Goal: Information Seeking & Learning: Learn about a topic

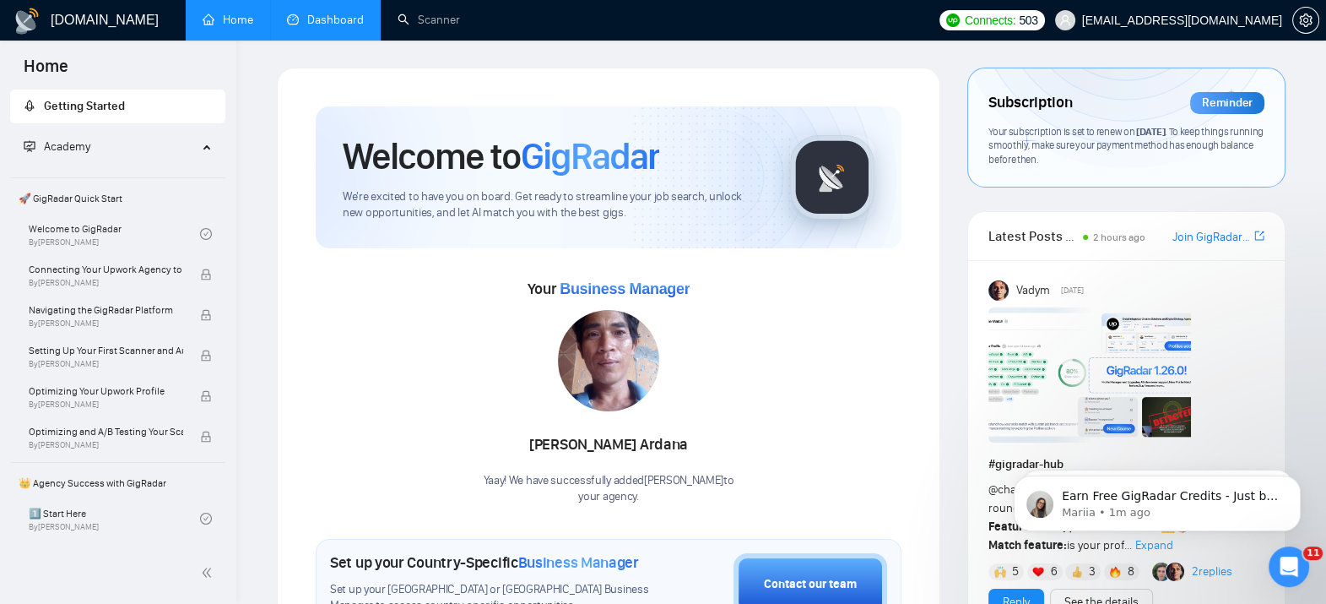
click at [340, 13] on link "Dashboard" at bounding box center [325, 20] width 77 height 14
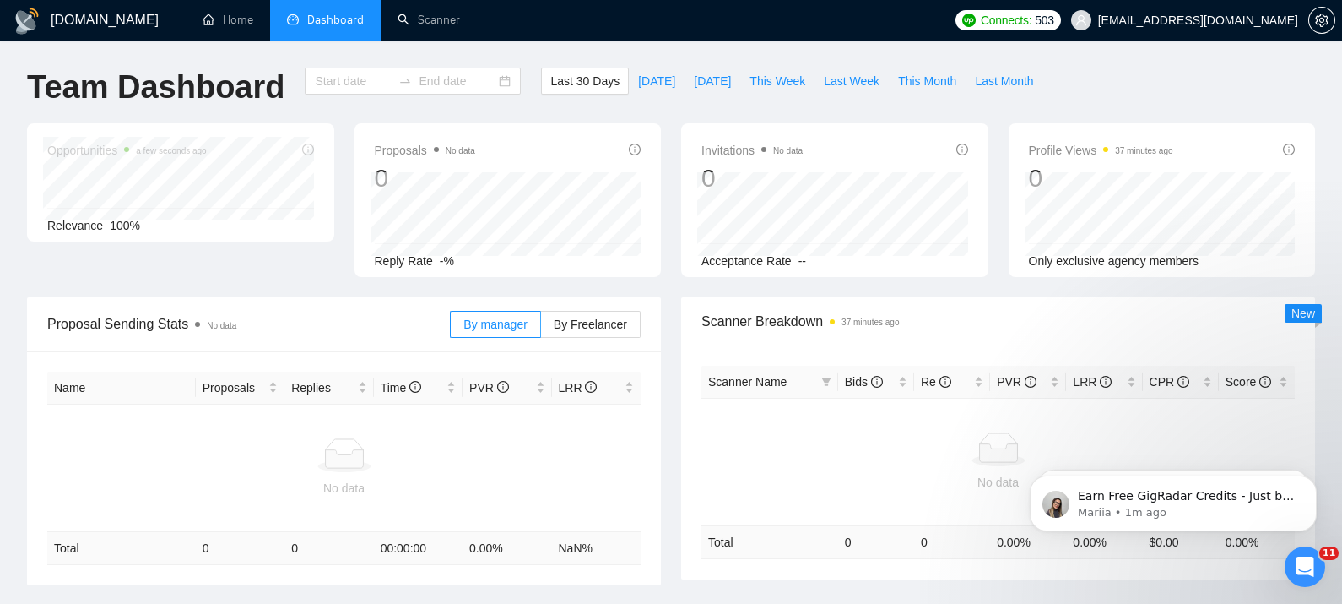
type input "[DATE]"
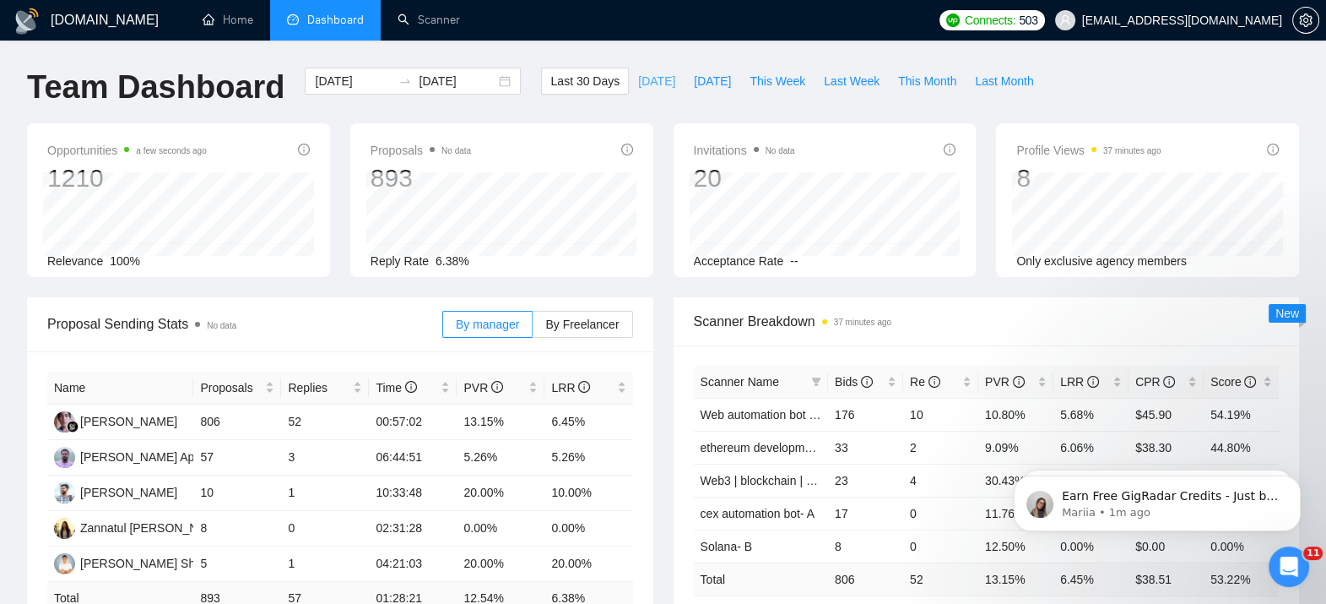
click at [648, 83] on span "[DATE]" at bounding box center [656, 81] width 37 height 19
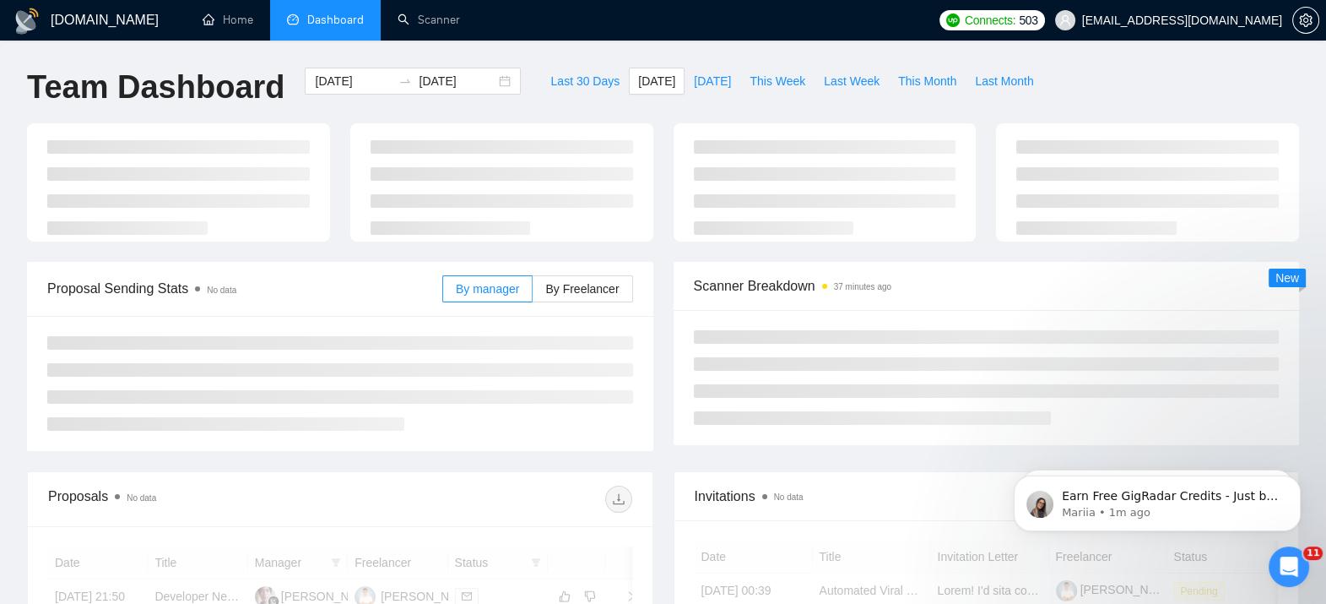
type input "[DATE]"
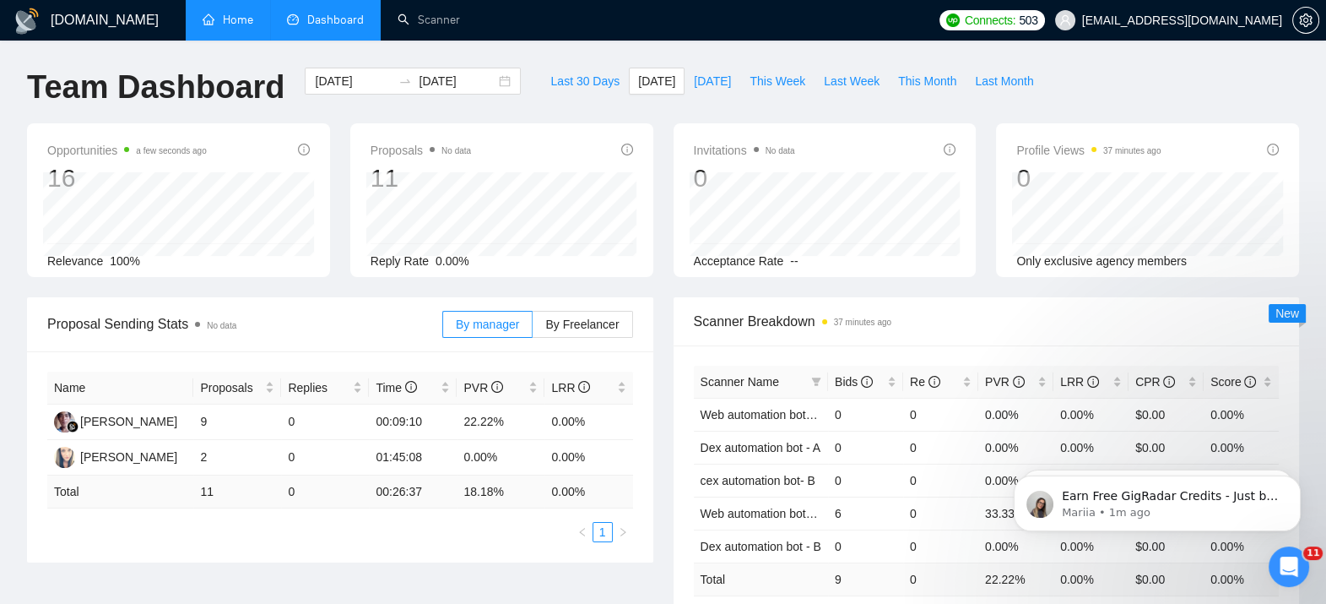
click at [206, 17] on link "Home" at bounding box center [228, 20] width 51 height 14
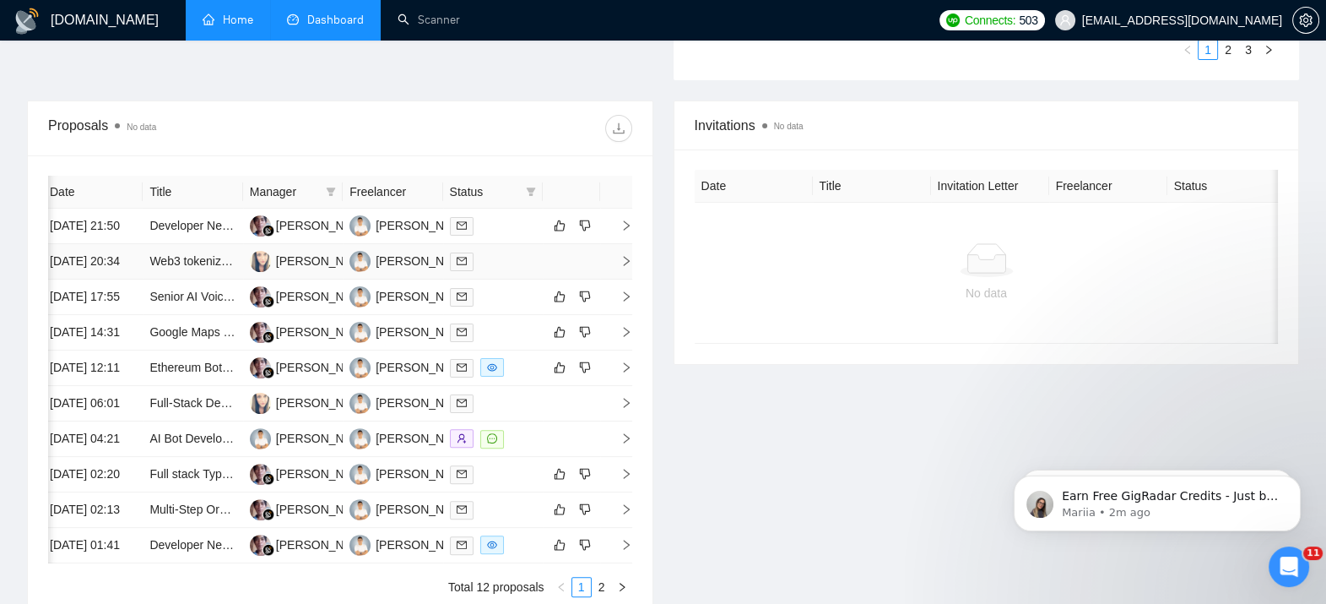
scroll to position [0, 7]
click at [624, 279] on td at bounding box center [615, 261] width 34 height 35
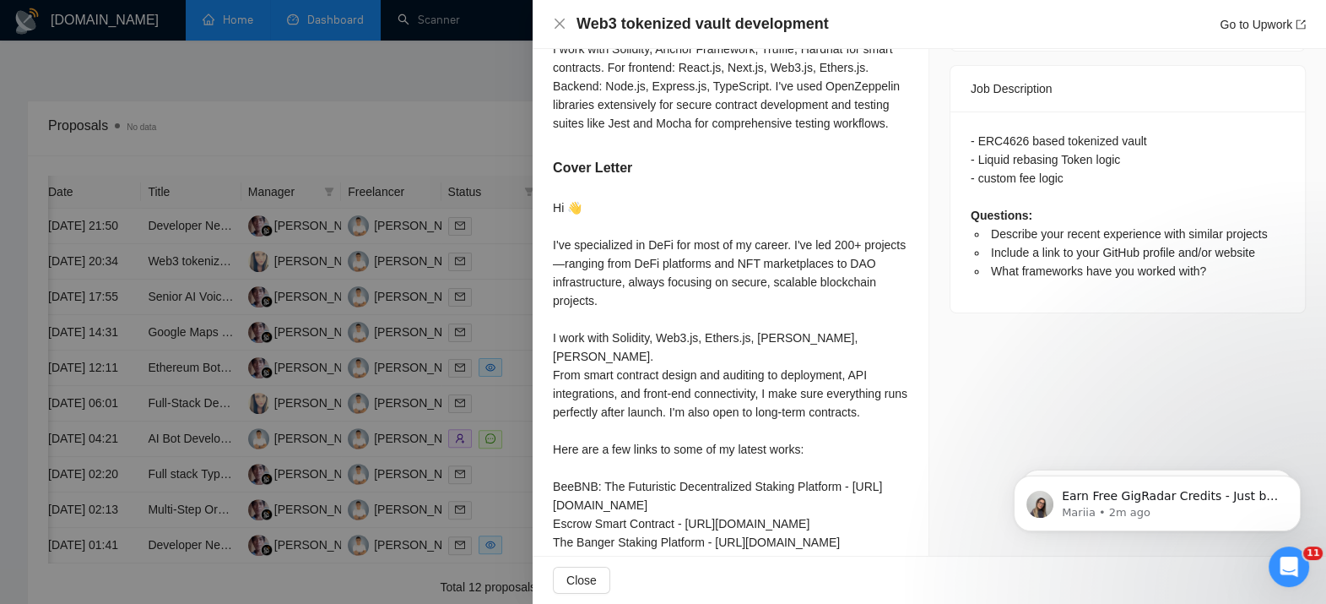
scroll to position [674, 0]
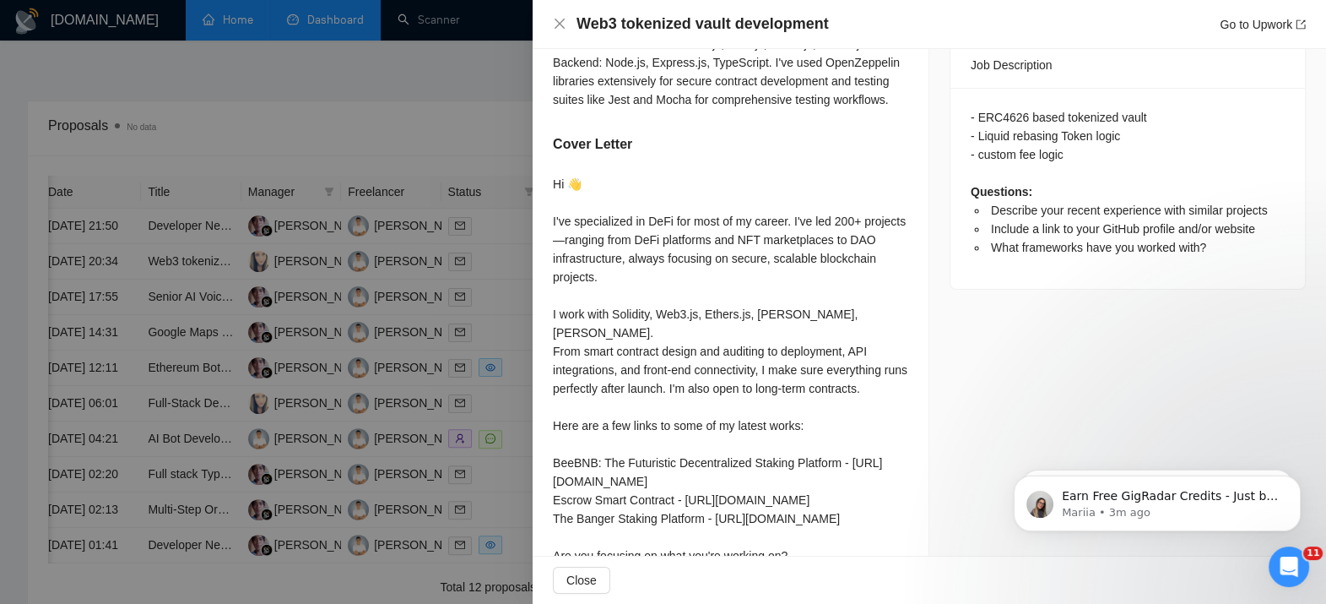
click at [292, 319] on div at bounding box center [663, 302] width 1326 height 604
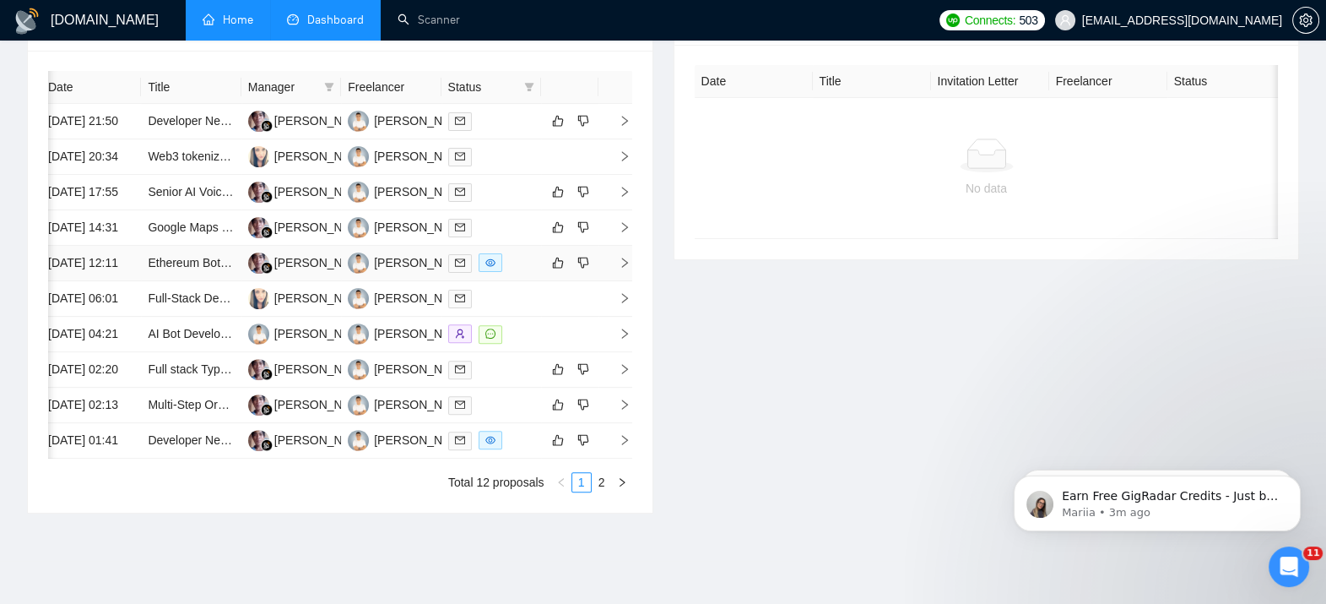
click at [625, 268] on icon "right" at bounding box center [625, 262] width 6 height 10
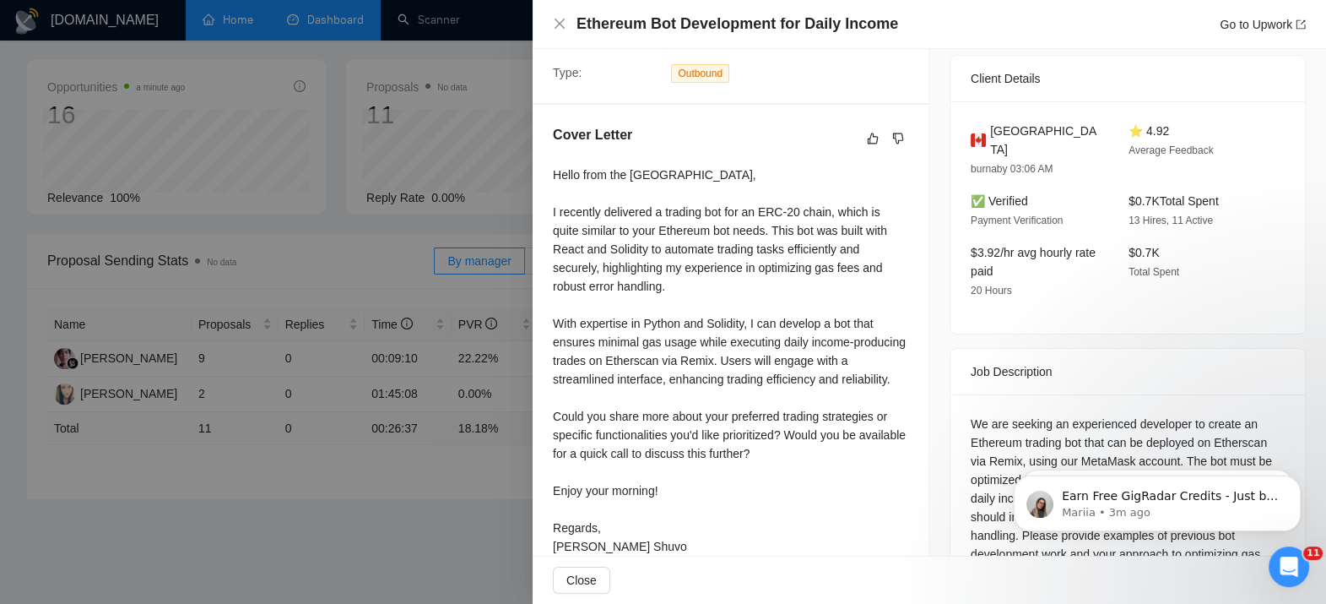
scroll to position [421, 0]
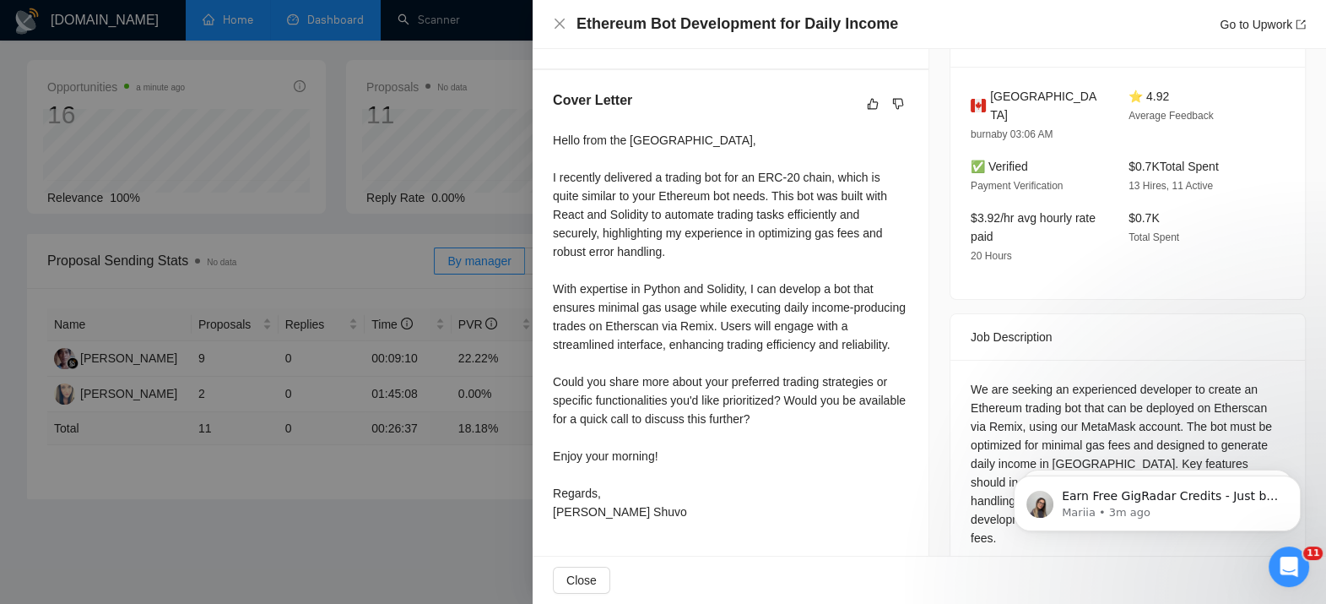
click at [263, 478] on div at bounding box center [663, 302] width 1326 height 604
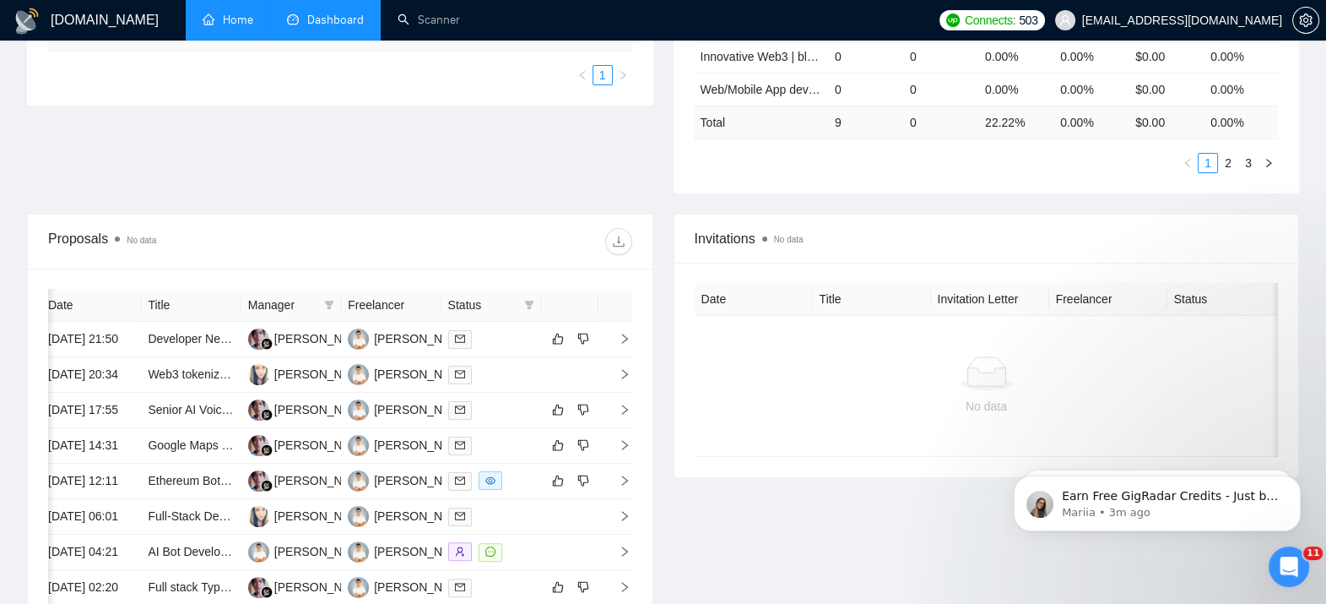
scroll to position [801, 0]
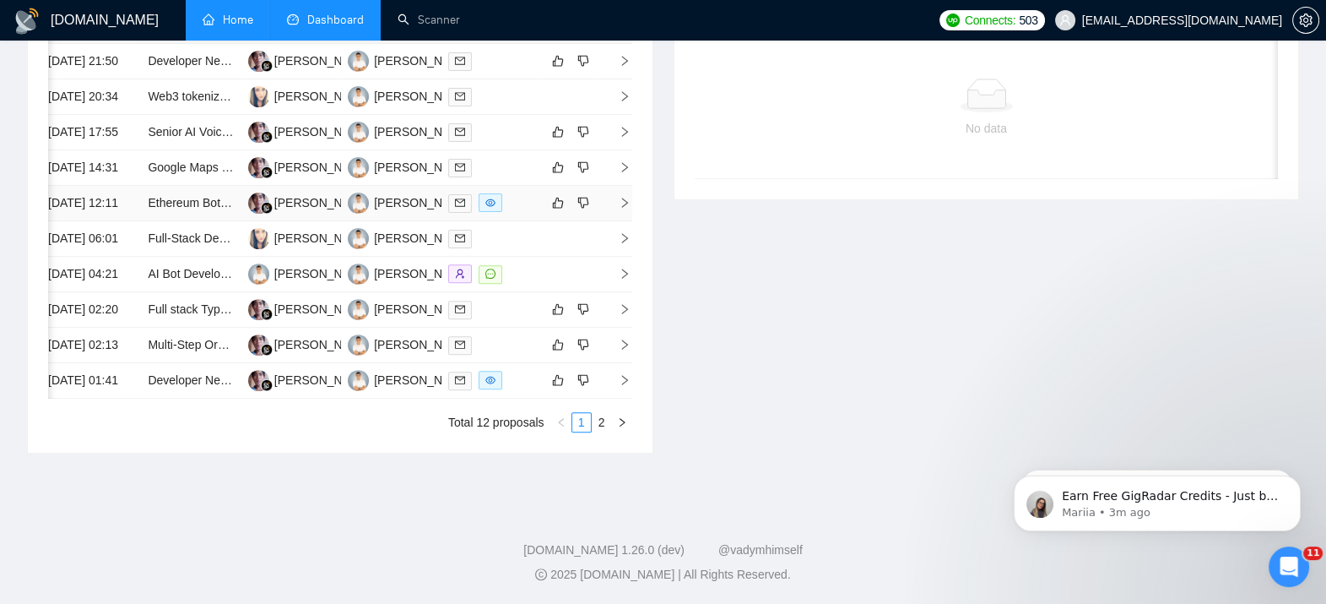
click at [627, 194] on td at bounding box center [615, 203] width 34 height 35
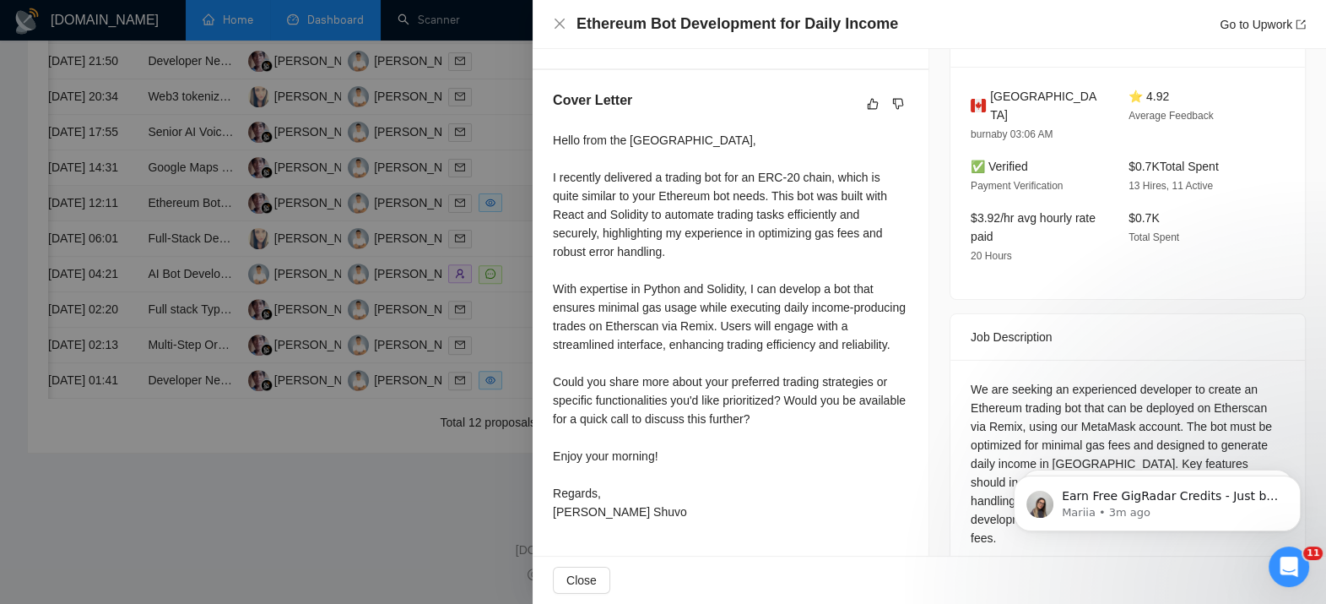
scroll to position [0, 0]
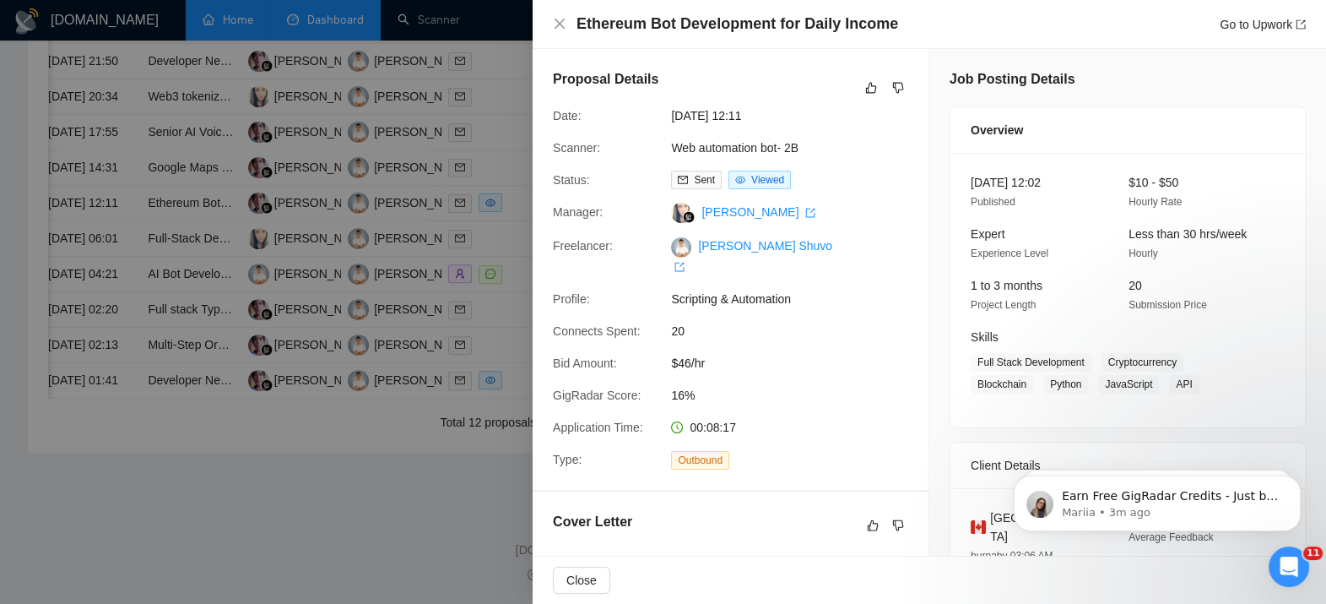
click at [404, 241] on div at bounding box center [663, 302] width 1326 height 604
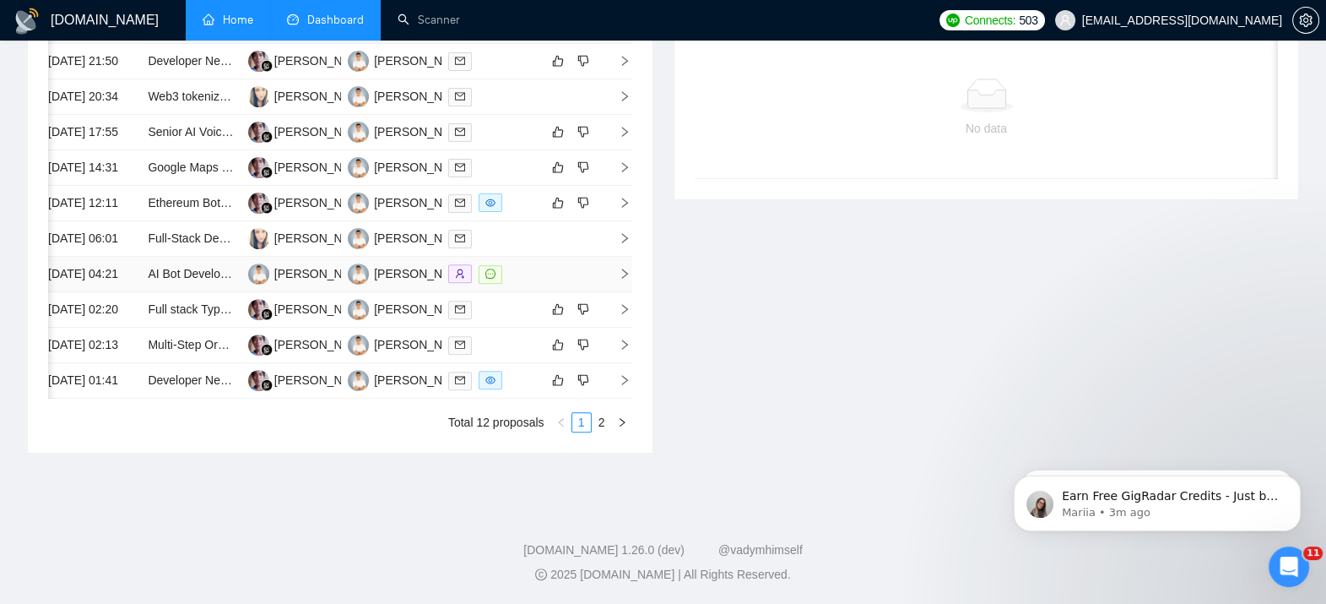
click at [619, 279] on icon "right" at bounding box center [625, 274] width 12 height 12
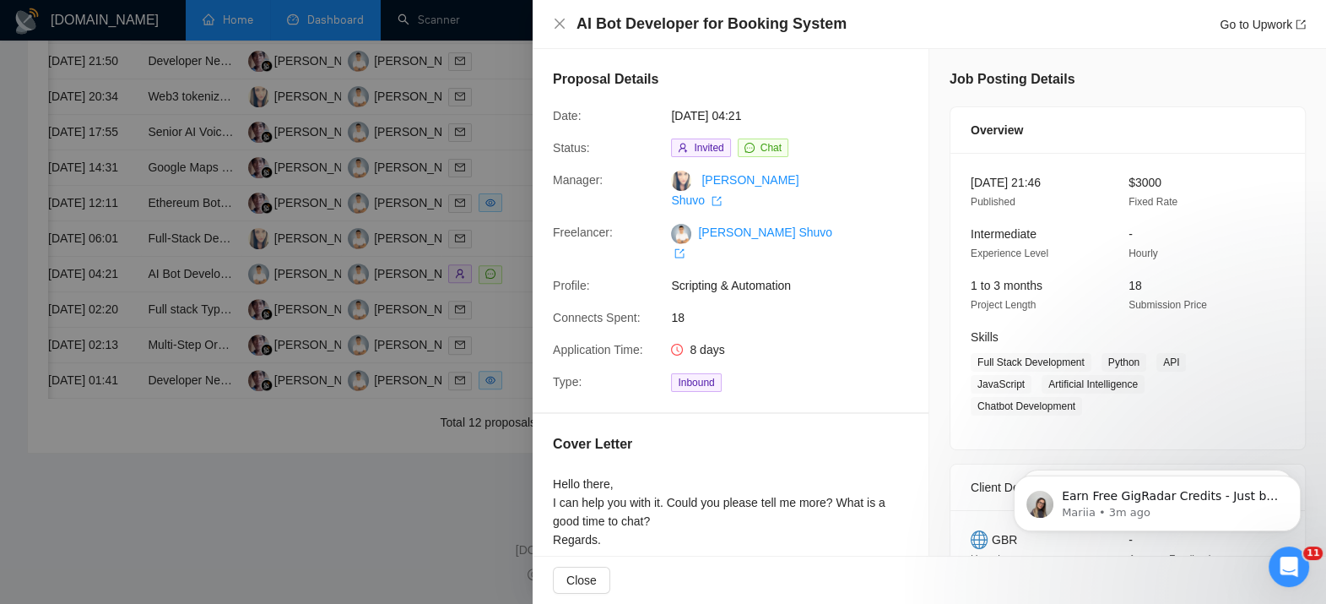
click at [402, 355] on div at bounding box center [663, 302] width 1326 height 604
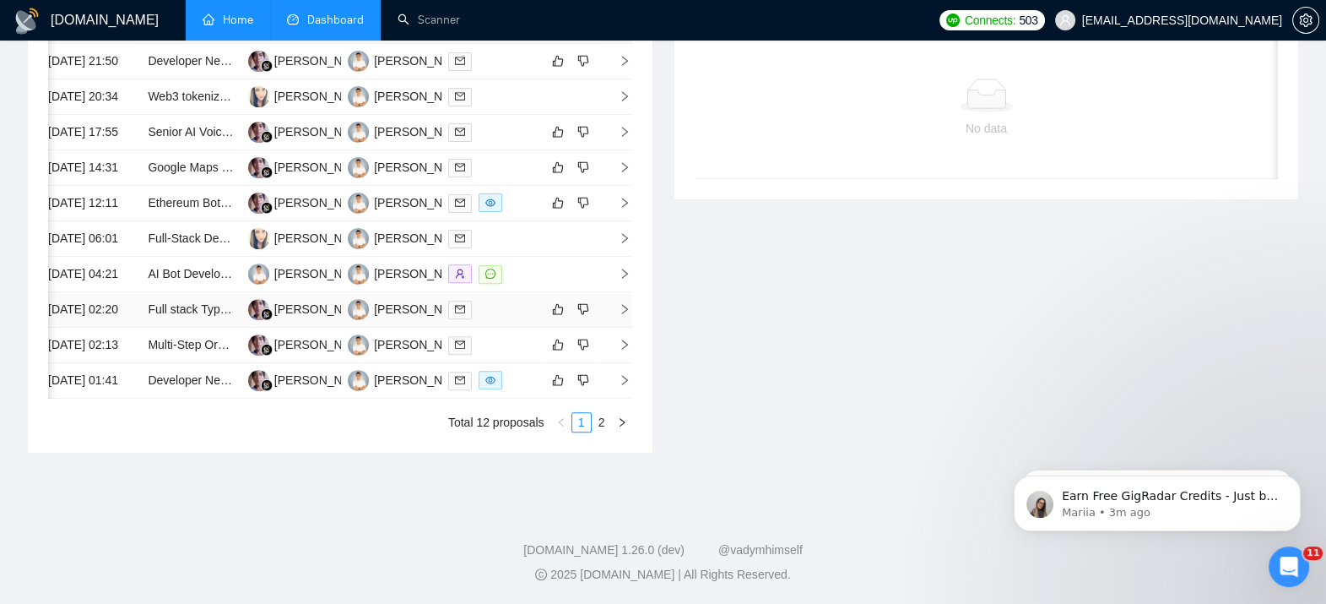
click at [625, 315] on icon "right" at bounding box center [625, 309] width 12 height 12
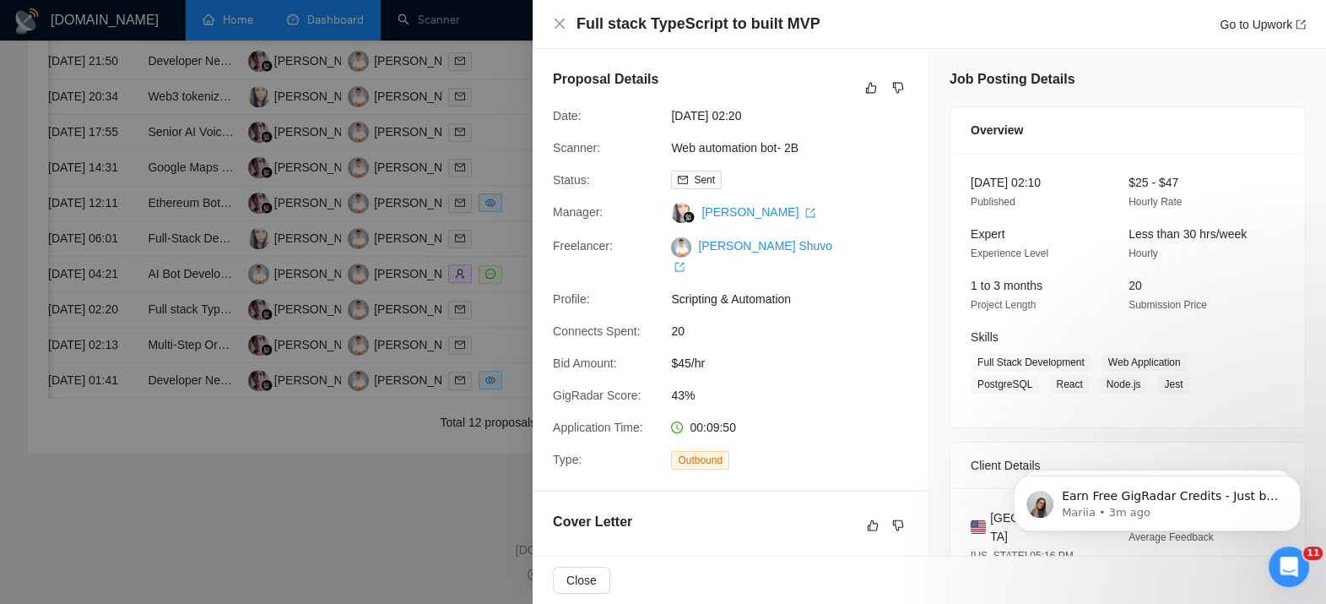
click at [312, 276] on div at bounding box center [663, 302] width 1326 height 604
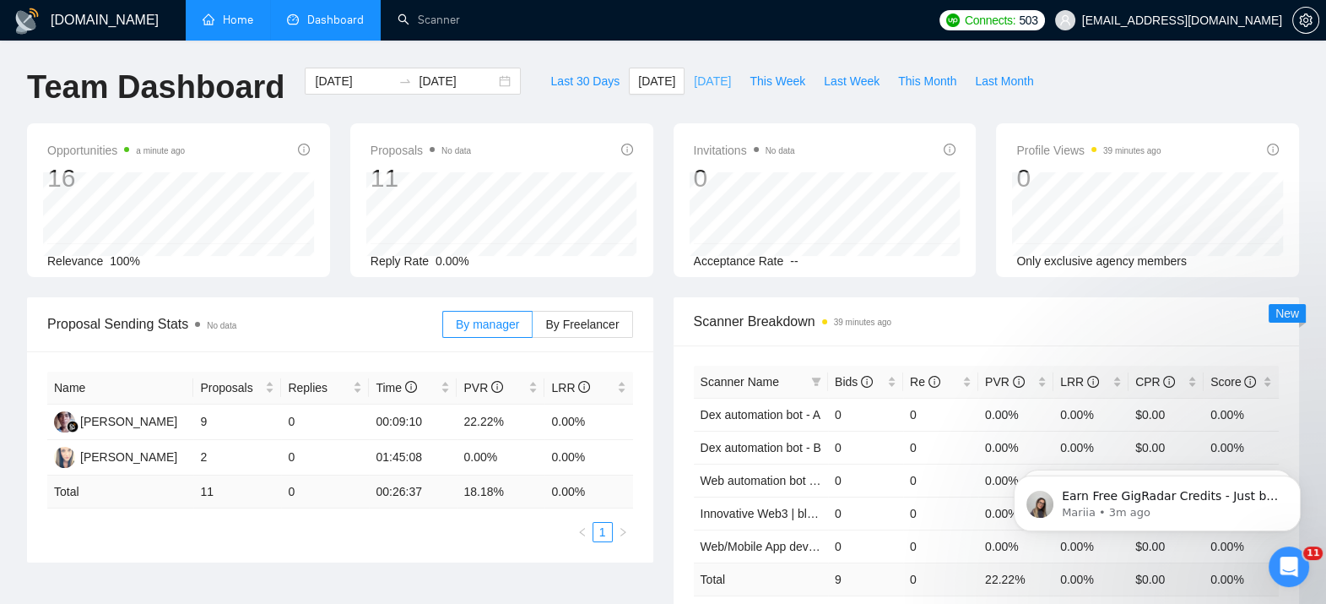
click at [694, 79] on span "[DATE]" at bounding box center [712, 81] width 37 height 19
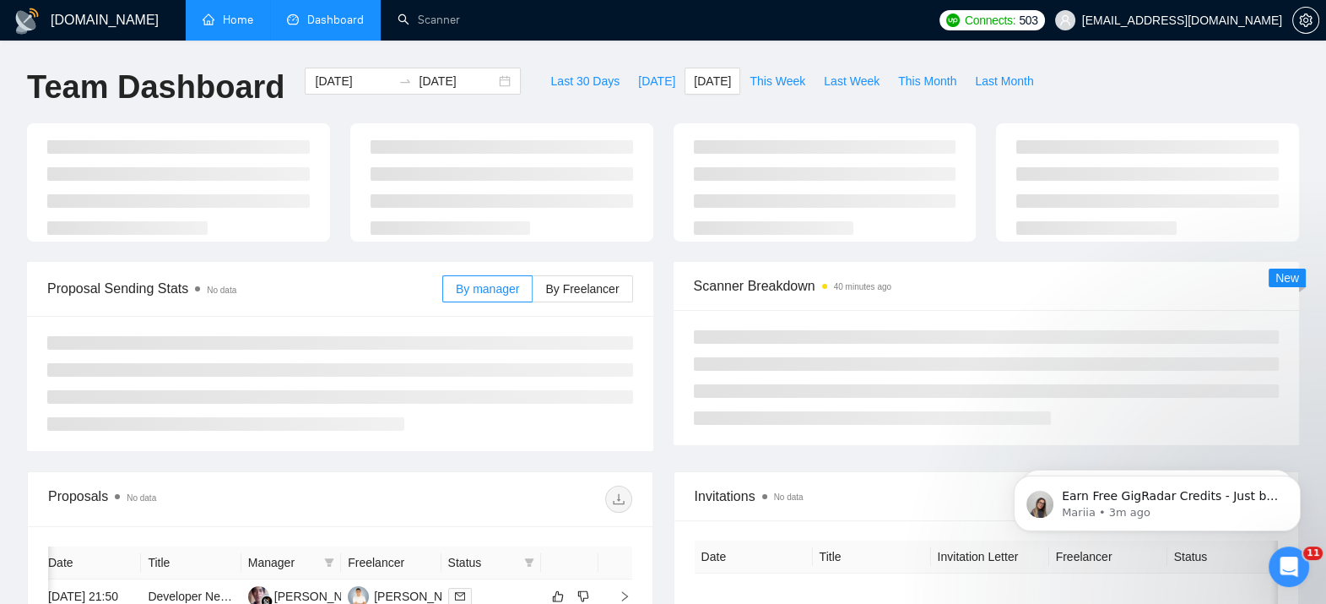
type input "[DATE]"
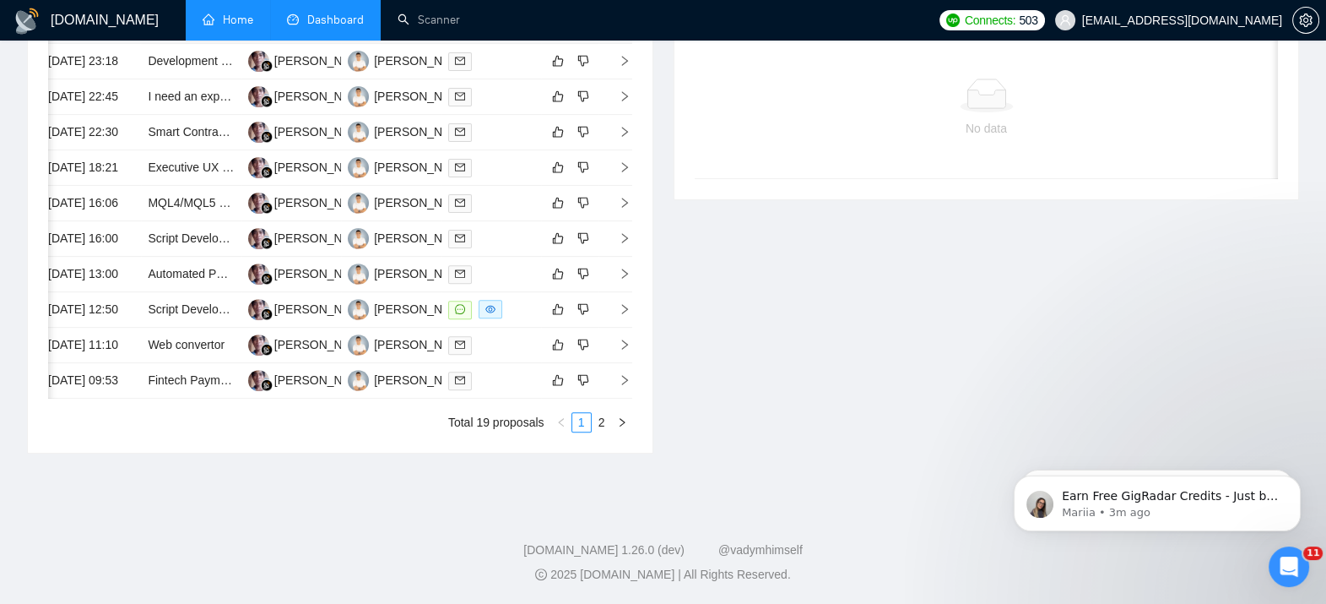
scroll to position [766, 0]
click at [616, 315] on span "right" at bounding box center [617, 309] width 25 height 12
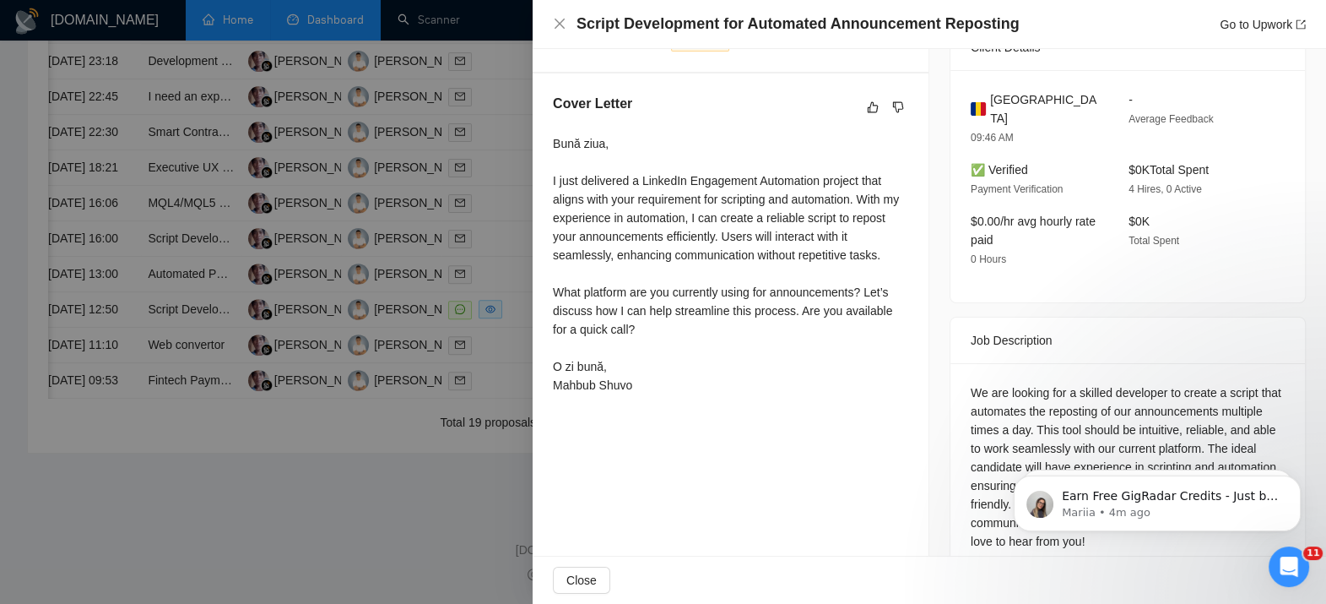
scroll to position [0, 0]
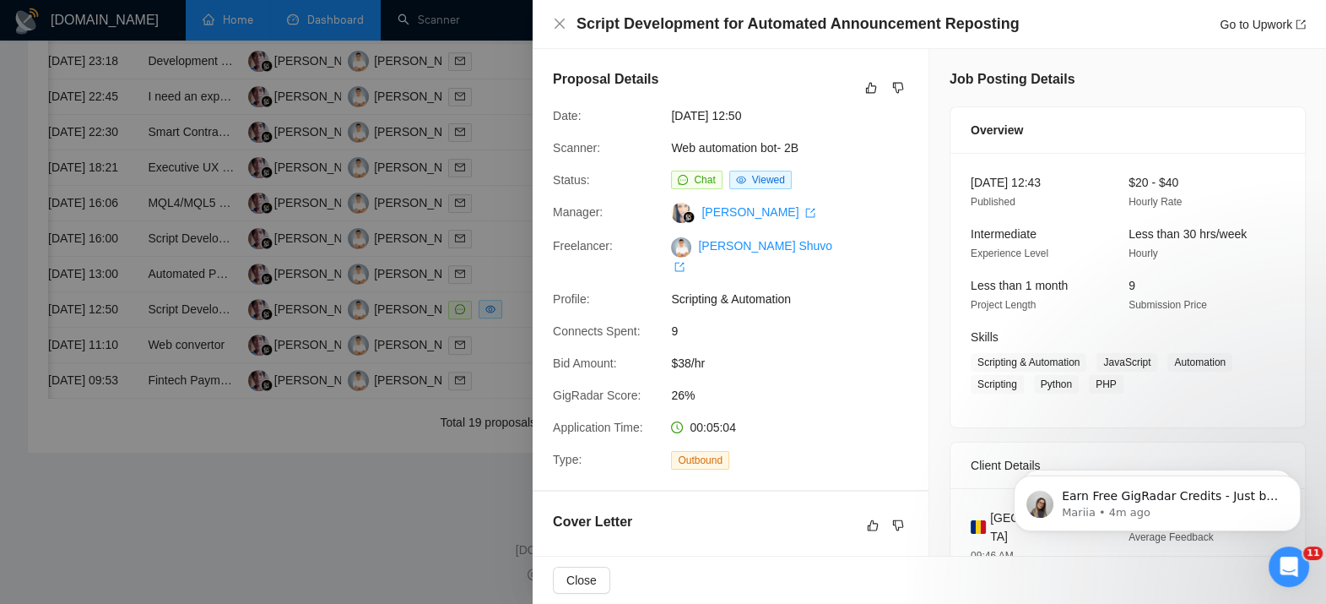
click at [367, 397] on div at bounding box center [663, 302] width 1326 height 604
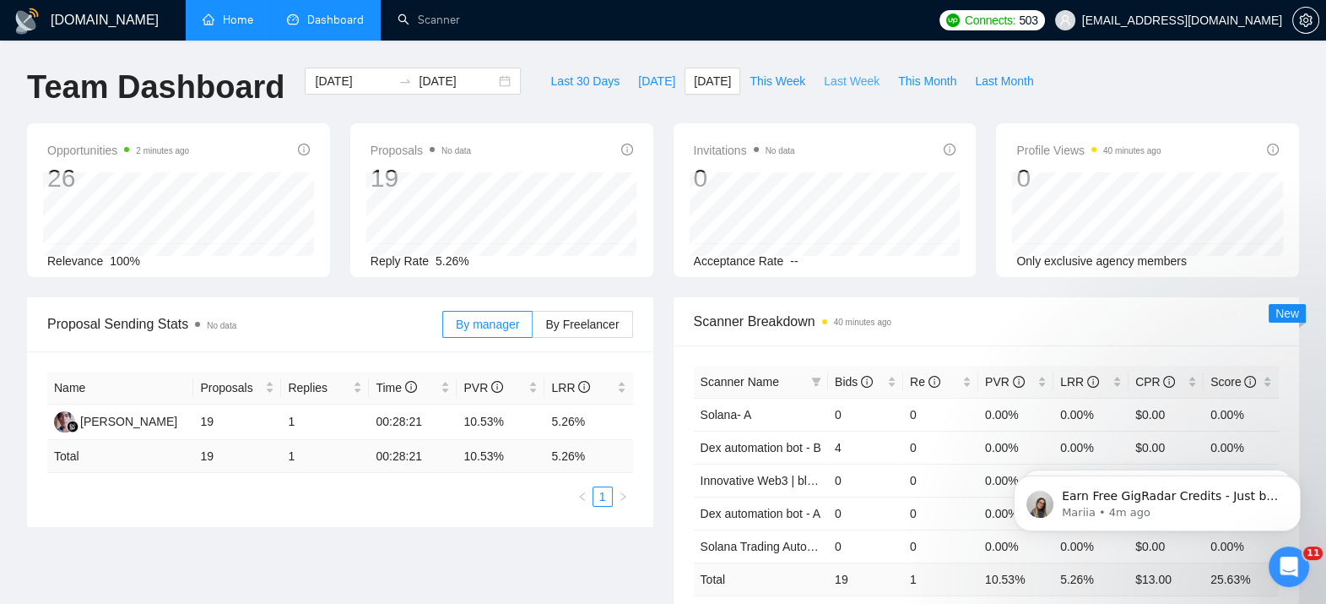
click at [833, 89] on span "Last Week" at bounding box center [852, 81] width 56 height 19
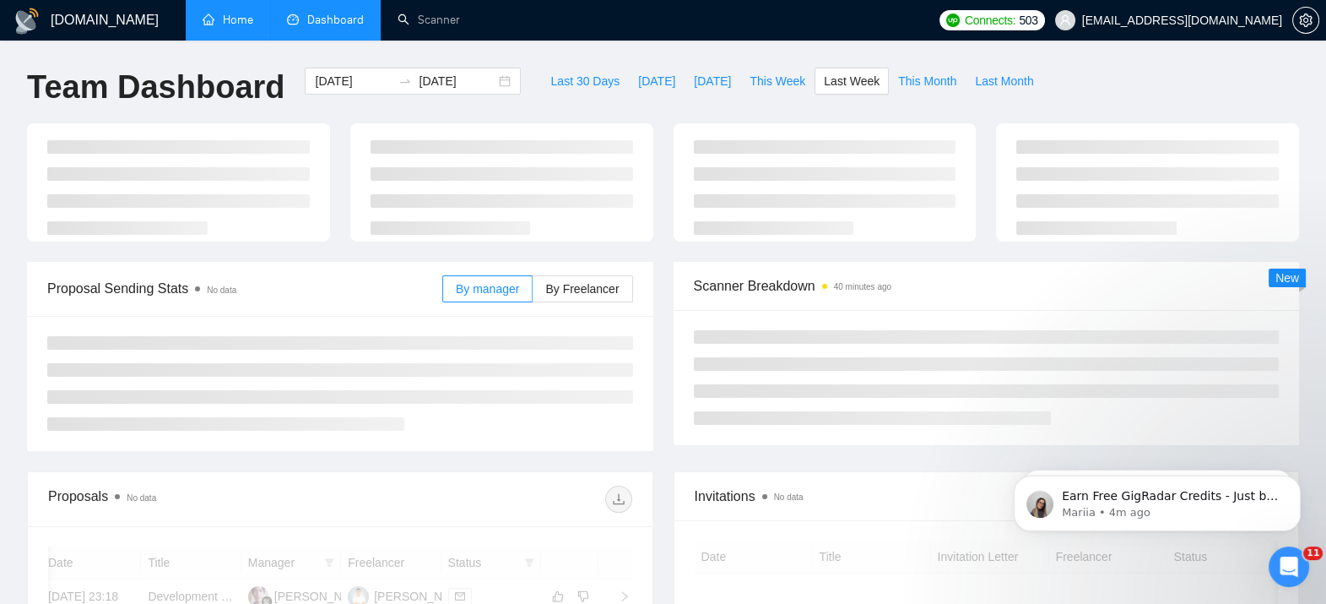
type input "[DATE]"
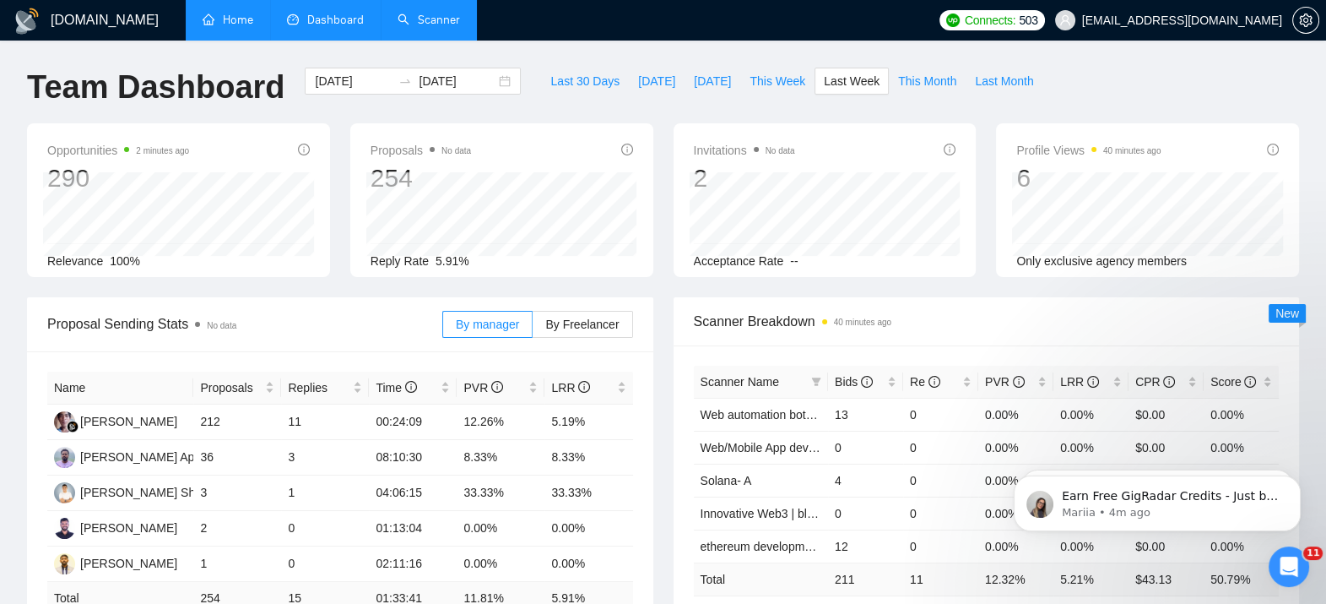
click at [435, 21] on link "Scanner" at bounding box center [429, 20] width 62 height 14
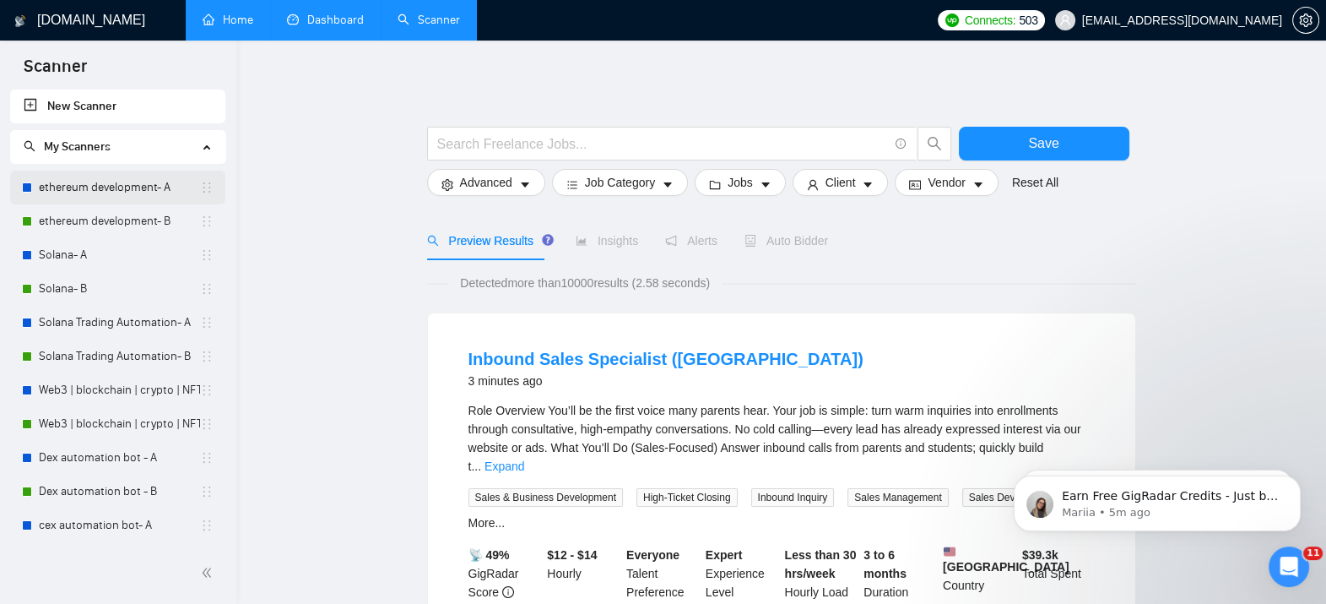
click at [88, 196] on link "ethereum development- A" at bounding box center [119, 188] width 161 height 34
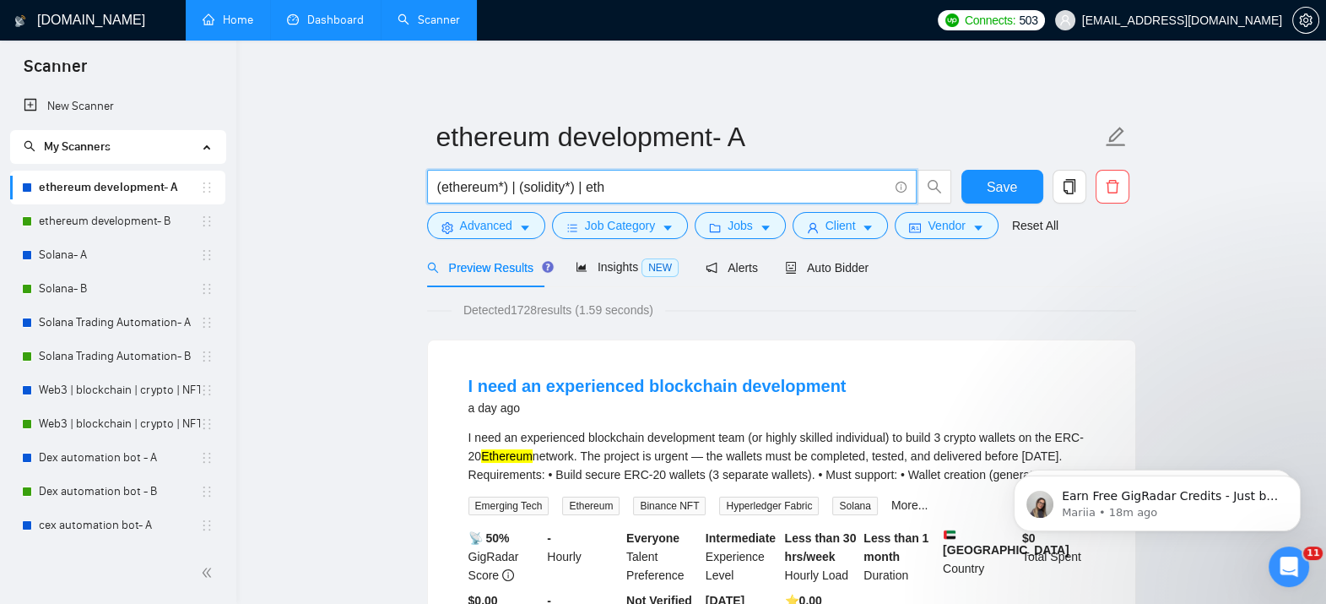
click at [525, 192] on input "(ethereum*) | (solidity*) | eth" at bounding box center [662, 186] width 451 height 21
click at [100, 249] on link "Solana- A" at bounding box center [119, 255] width 161 height 34
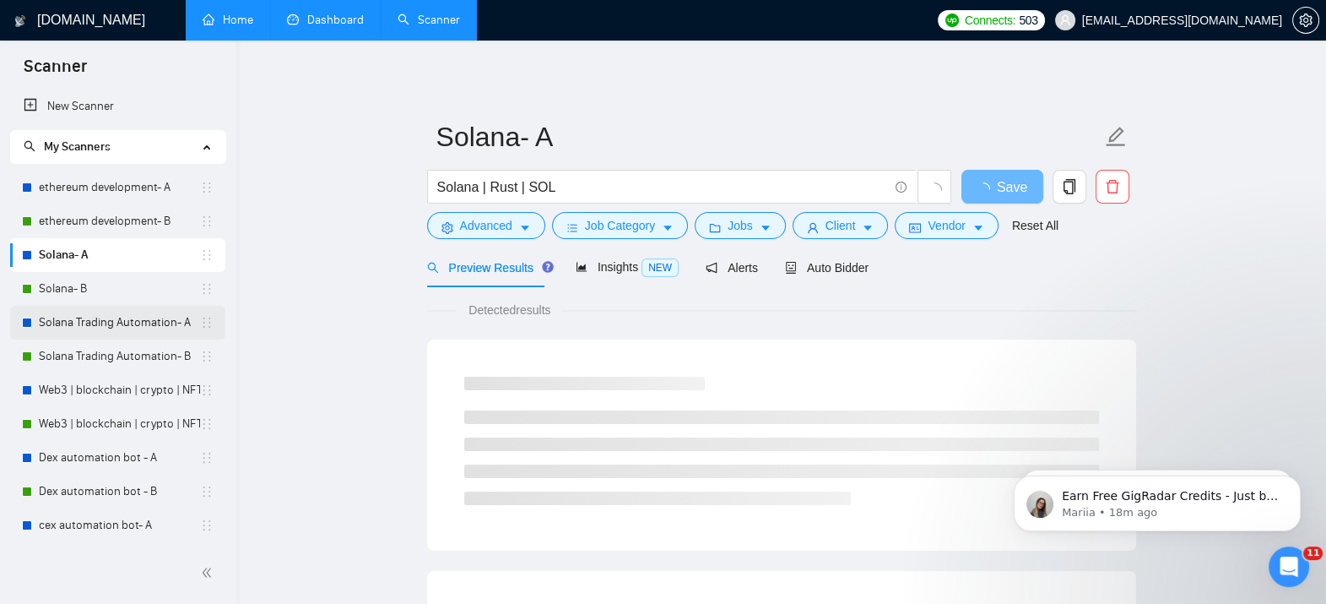
click at [104, 321] on link "Solana Trading Automation- A" at bounding box center [119, 323] width 161 height 34
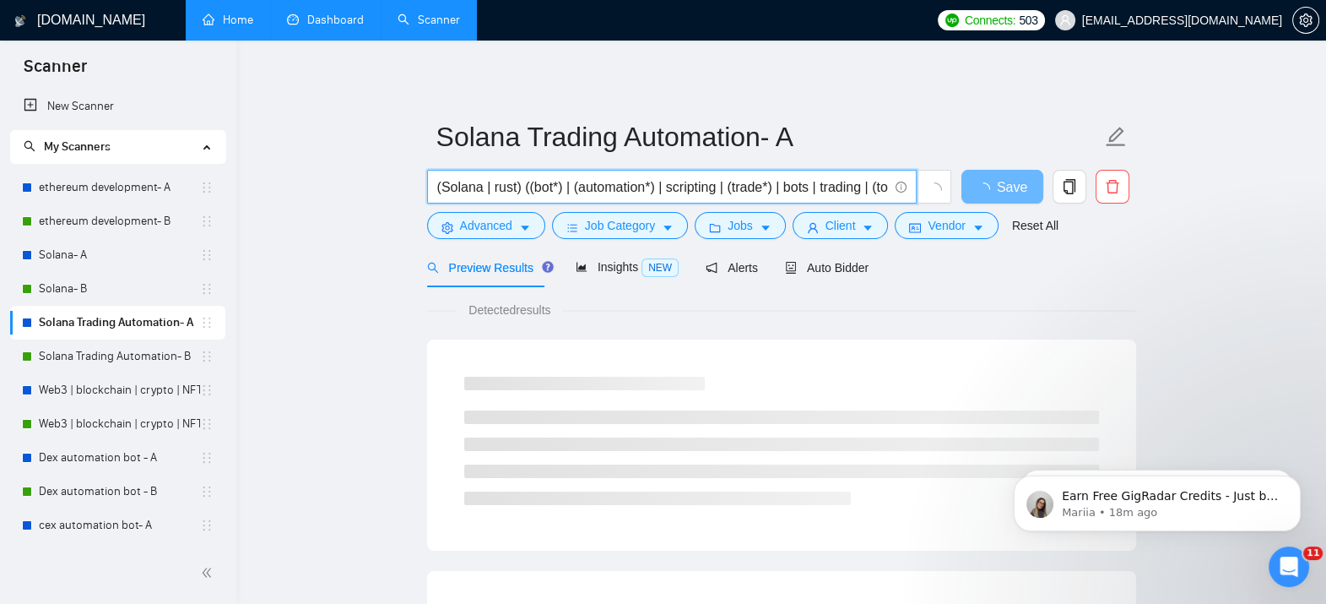
click at [627, 192] on input "(Solana | rust) ((bot*) | (automation*) | scripting | (trade*) | bots | trading…" at bounding box center [662, 186] width 451 height 21
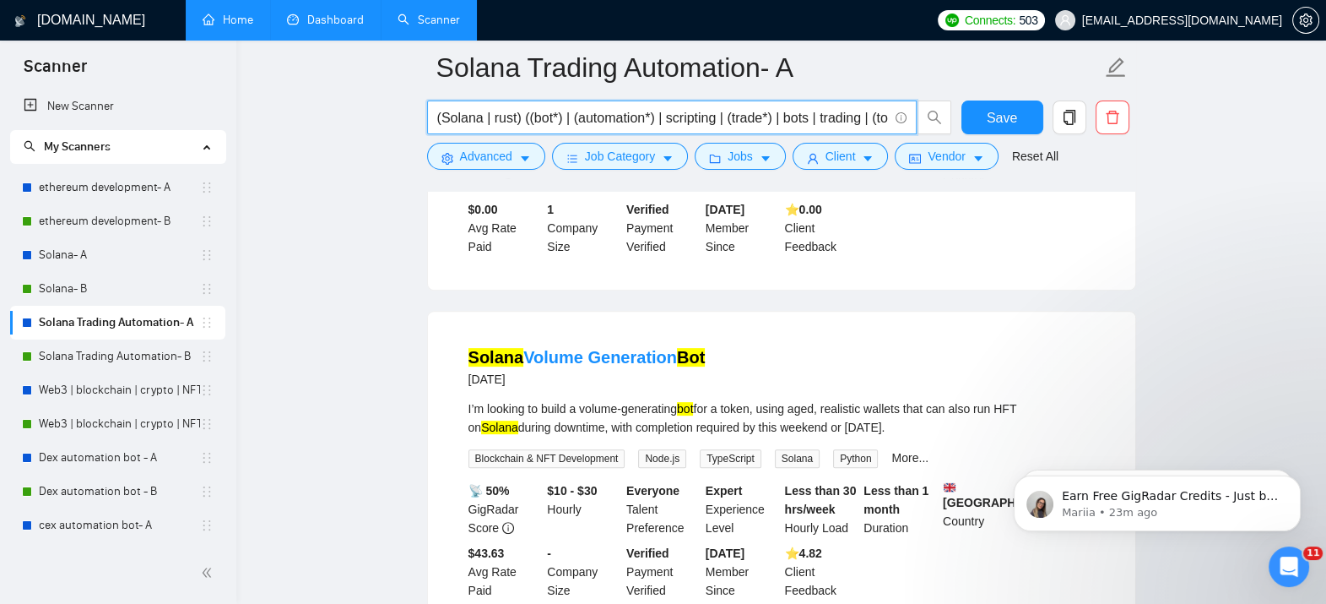
scroll to position [570, 0]
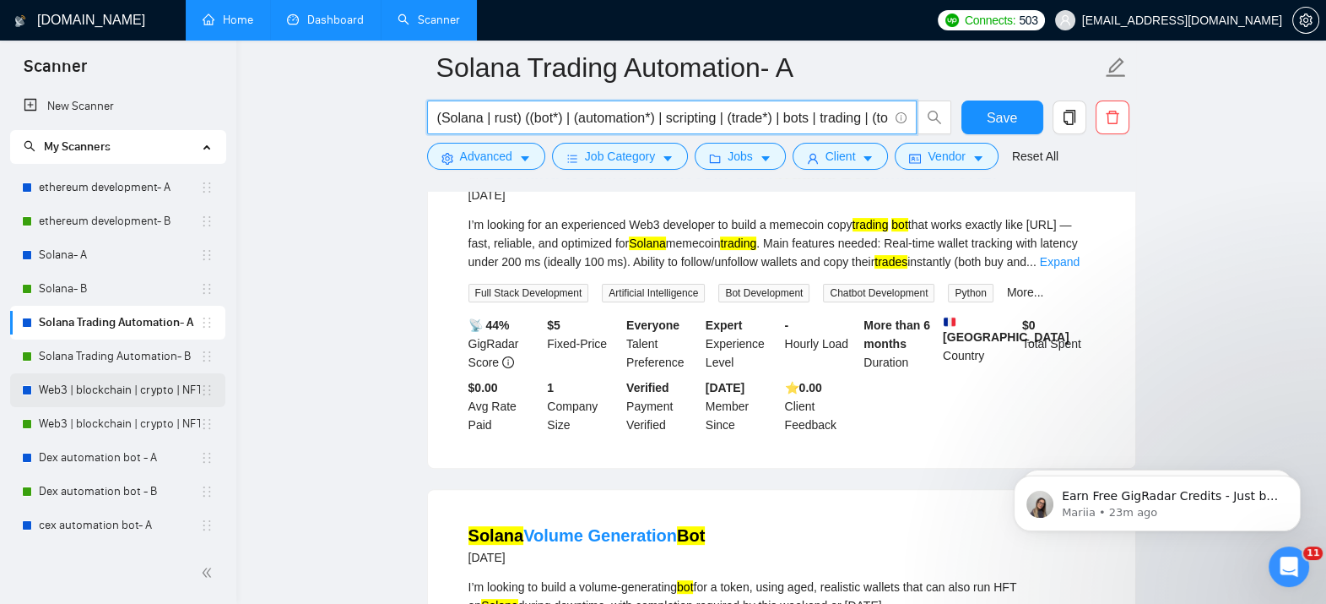
click at [100, 403] on link "Web3 | blockchain | crypto | NFT | erc20 | [PERSON_NAME] on title- A" at bounding box center [119, 390] width 161 height 34
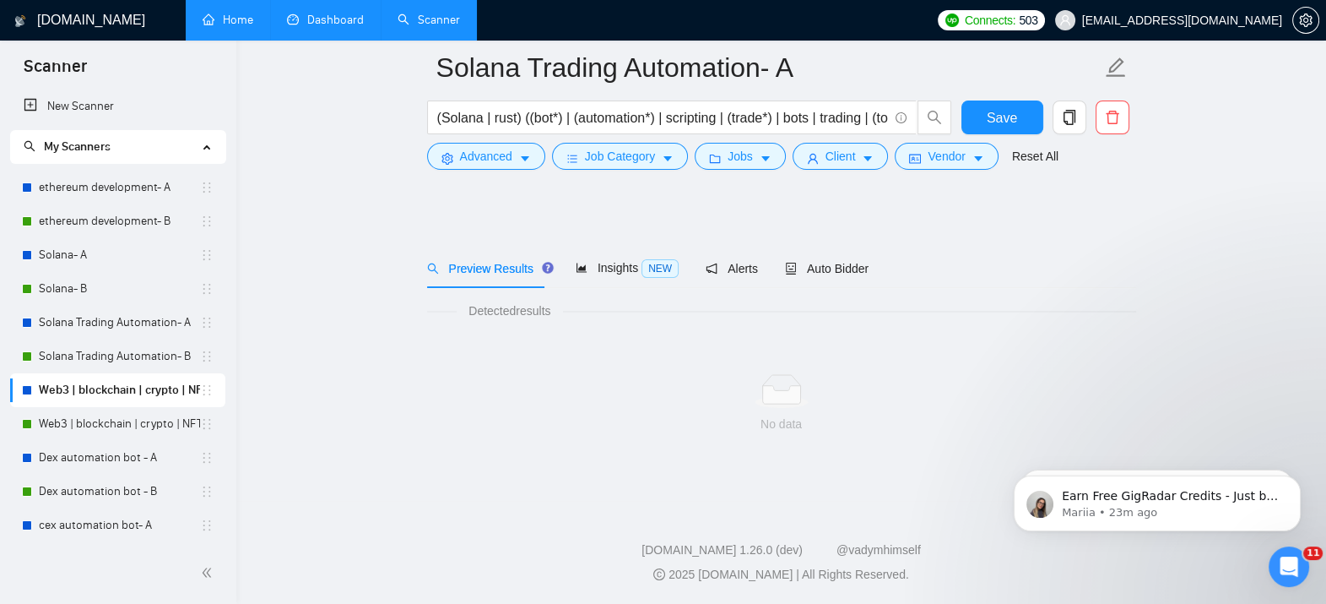
scroll to position [12, 0]
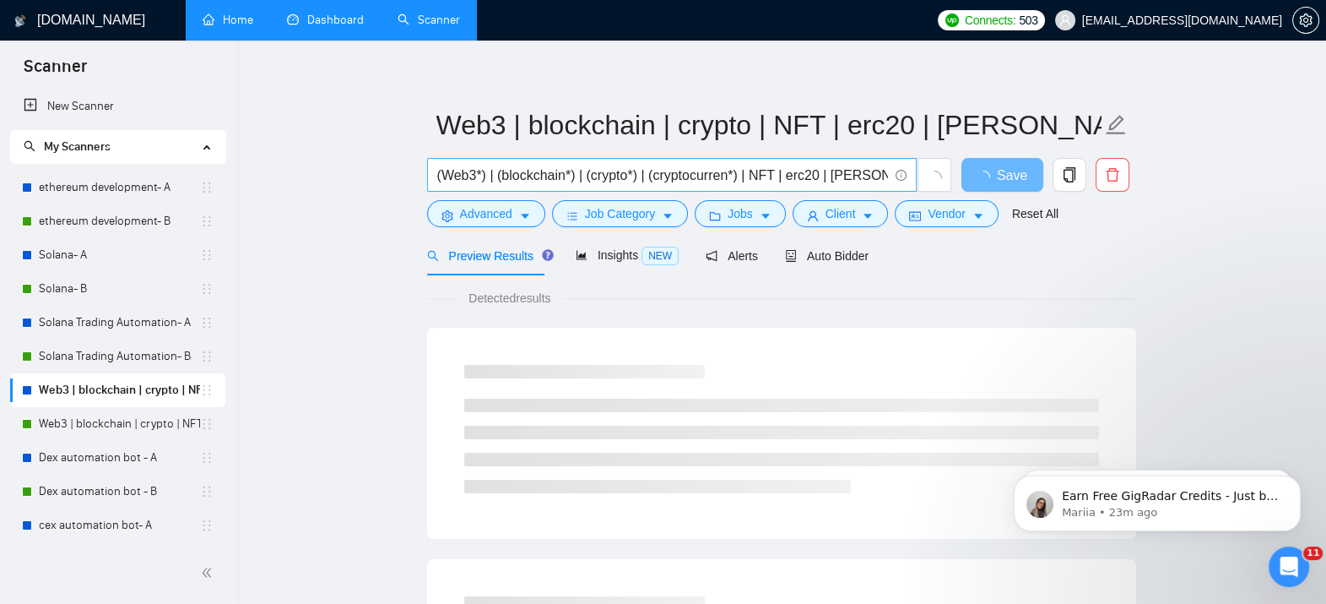
click at [597, 173] on input "(Web3*) | (blockchain*) | (crypto*) | (cryptocurren*) | NFT | erc20 | [PERSON_N…" at bounding box center [662, 175] width 451 height 21
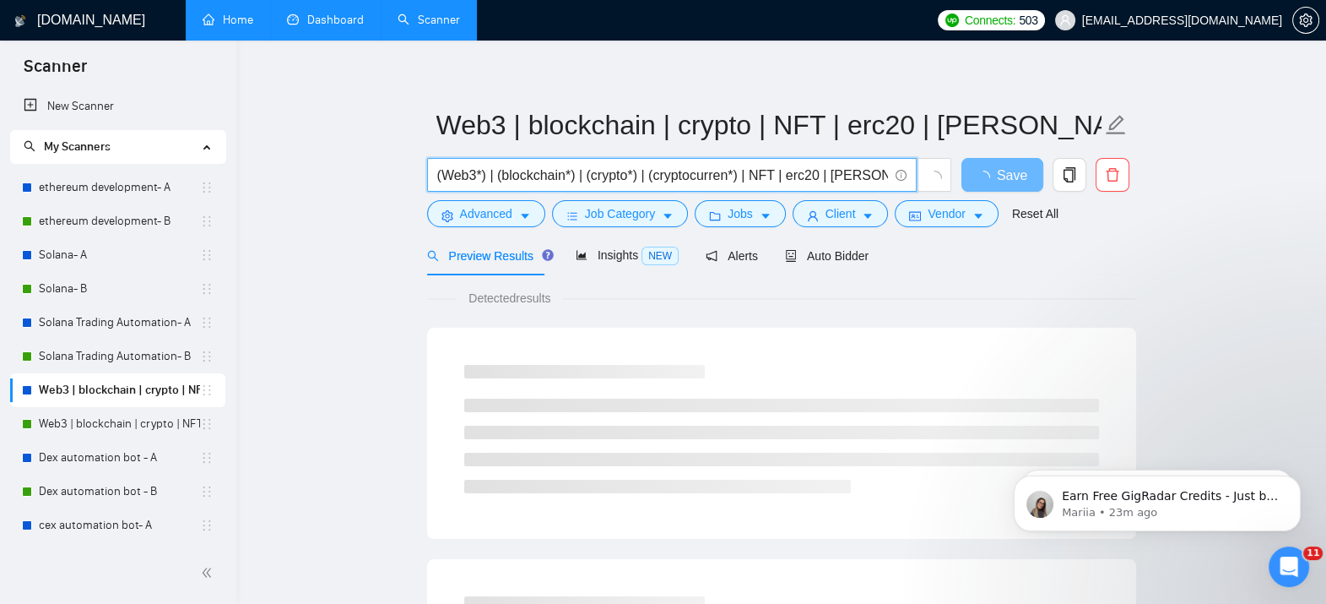
click at [597, 173] on input "(Web3*) | (blockchain*) | (crypto*) | (cryptocurren*) | NFT | erc20 | [PERSON_N…" at bounding box center [662, 175] width 451 height 21
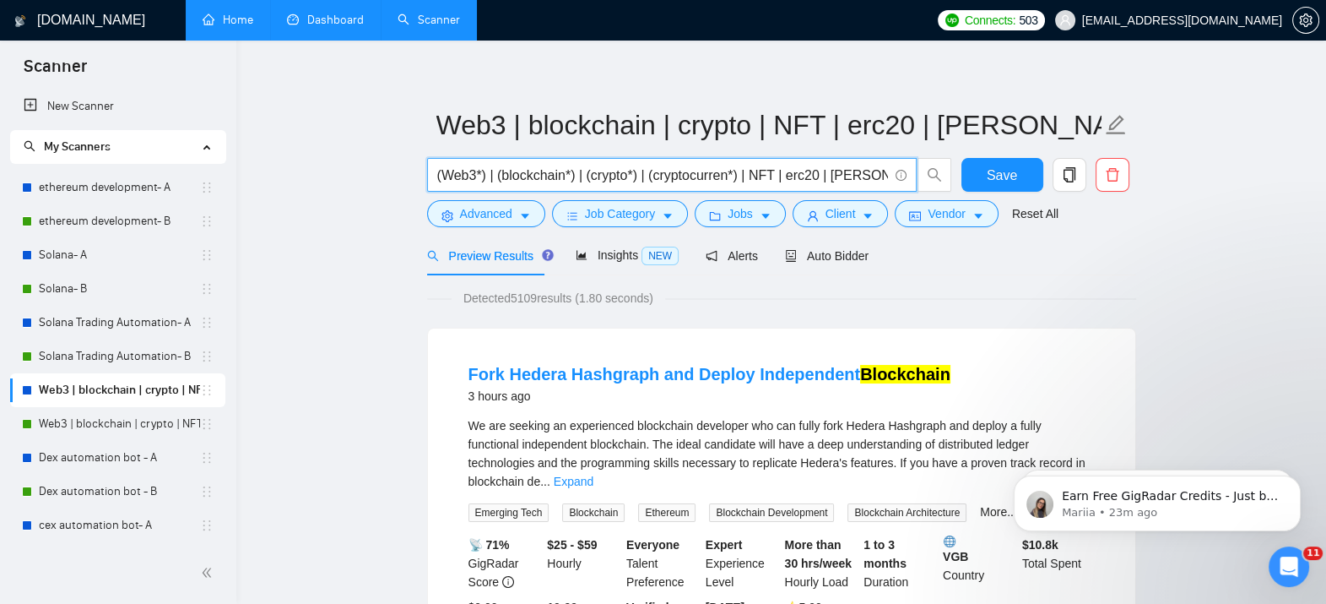
click at [577, 174] on input "(Web3*) | (blockchain*) | (crypto*) | (cryptocurren*) | NFT | erc20 | [PERSON_N…" at bounding box center [662, 175] width 451 height 21
click at [614, 176] on input "(Web3*) | (blockchain*) | (crypto*) | (cryptocurren*) | NFT | erc20 | [PERSON_N…" at bounding box center [662, 175] width 451 height 21
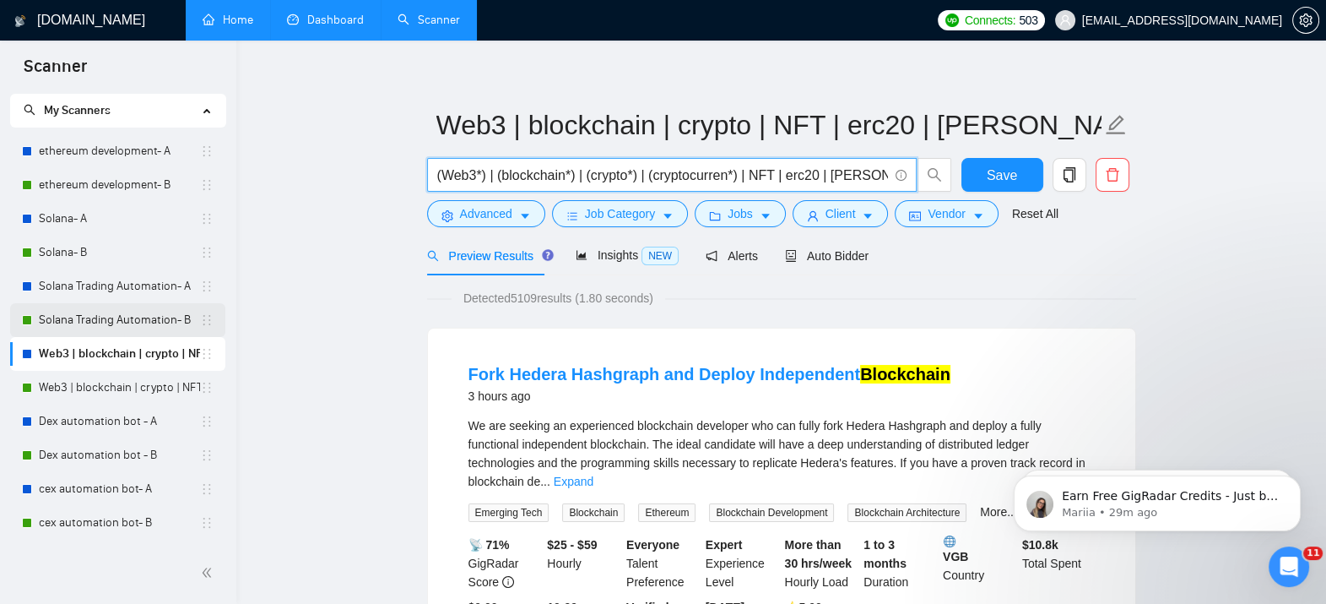
scroll to position [63, 0]
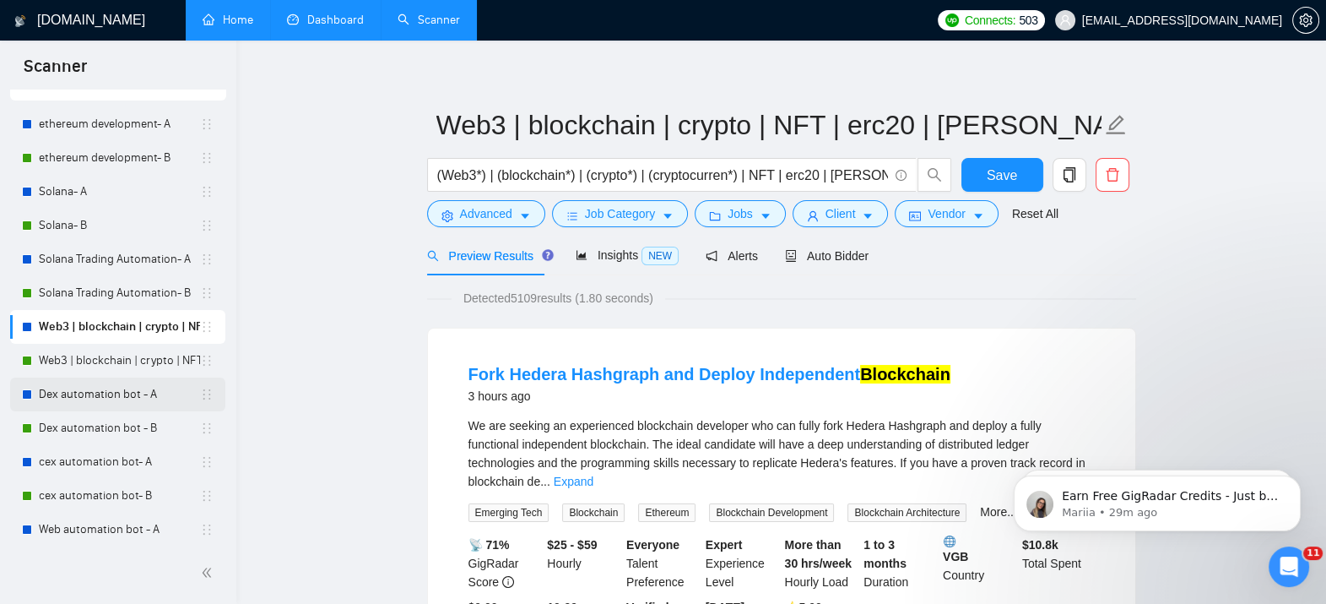
click at [69, 394] on link "Dex automation bot - A" at bounding box center [119, 394] width 161 height 34
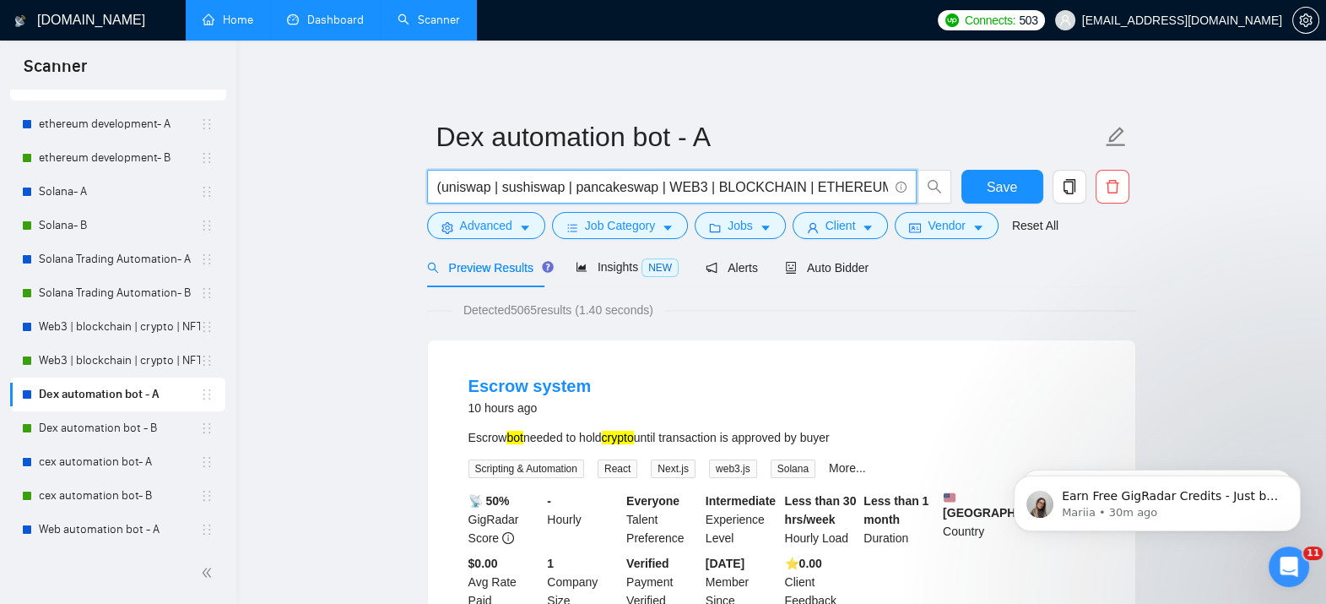
click at [592, 193] on input "(uniswap | sushiswap | pancakeswap | WEB3 | BLOCKCHAIN | ETHEREUM | ether| dex …" at bounding box center [662, 186] width 451 height 21
click at [104, 468] on link "cex automation bot- A" at bounding box center [119, 462] width 161 height 34
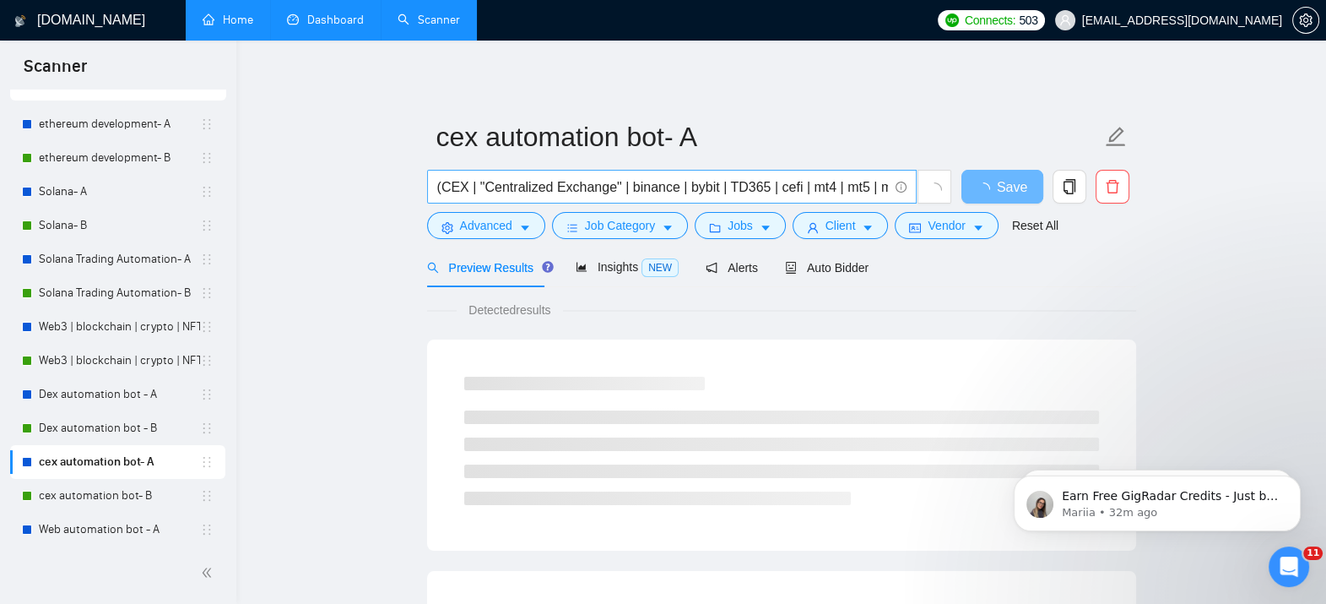
click at [653, 186] on input "(CEX | "Centralized Exchange" | binance | bybit | TD365 | cefi | mt4 | mt5 | mq…" at bounding box center [662, 186] width 451 height 21
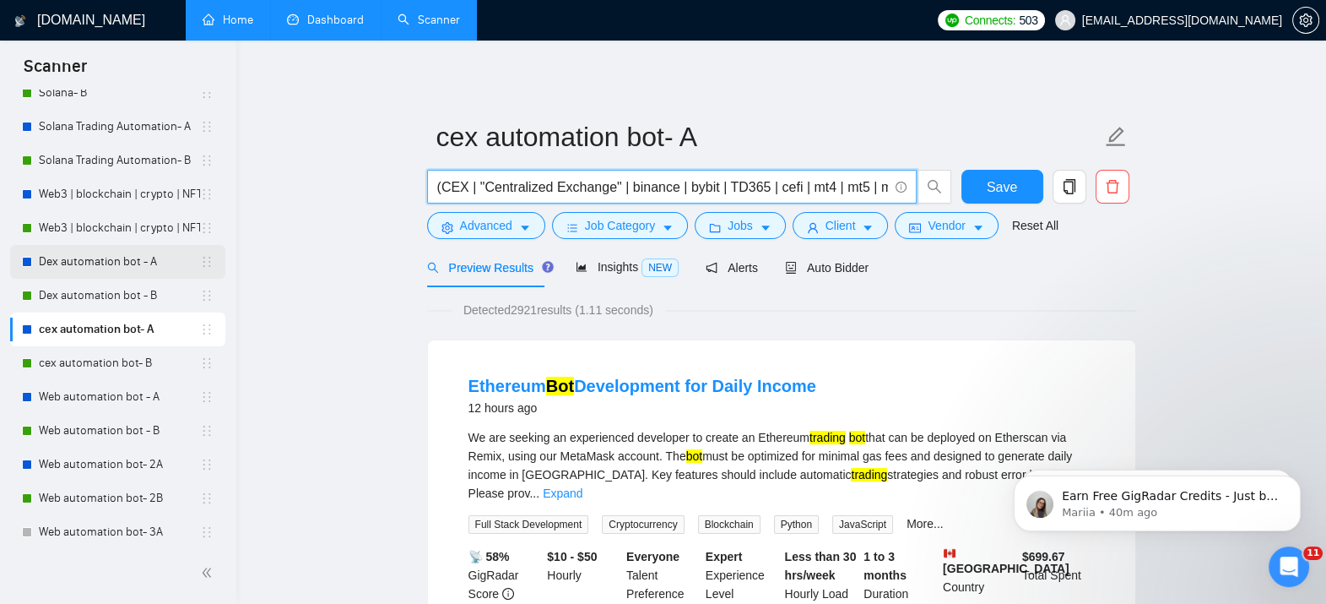
scroll to position [210, 0]
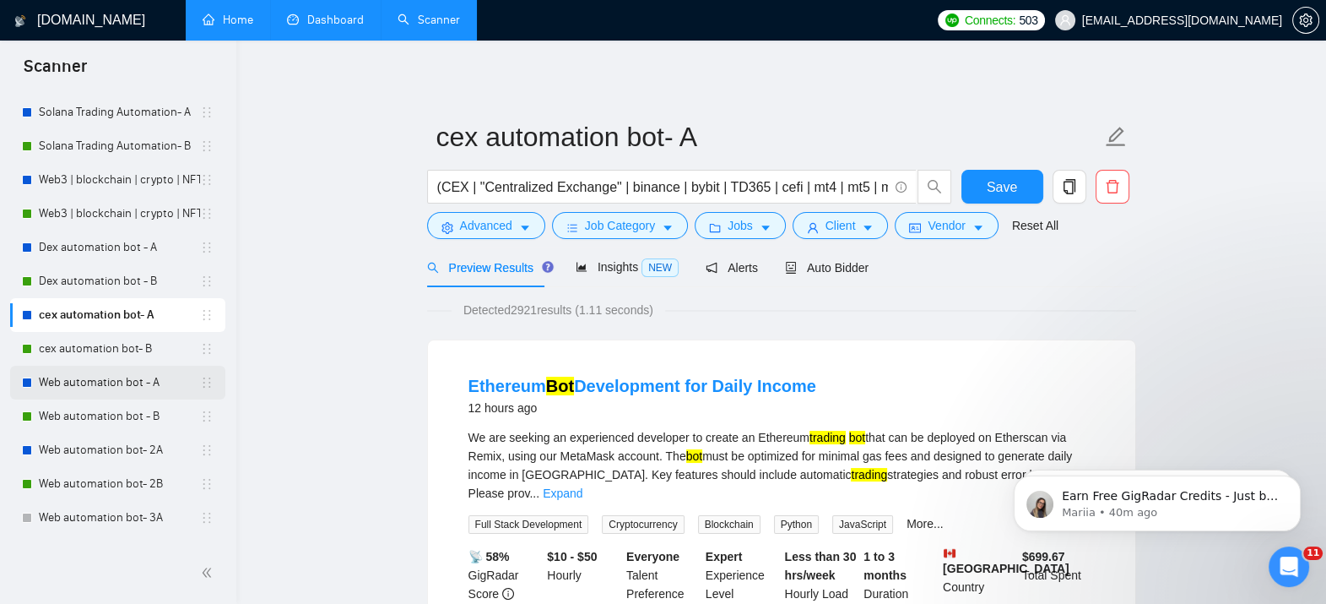
click at [127, 382] on link "Web automation bot - A" at bounding box center [119, 382] width 161 height 34
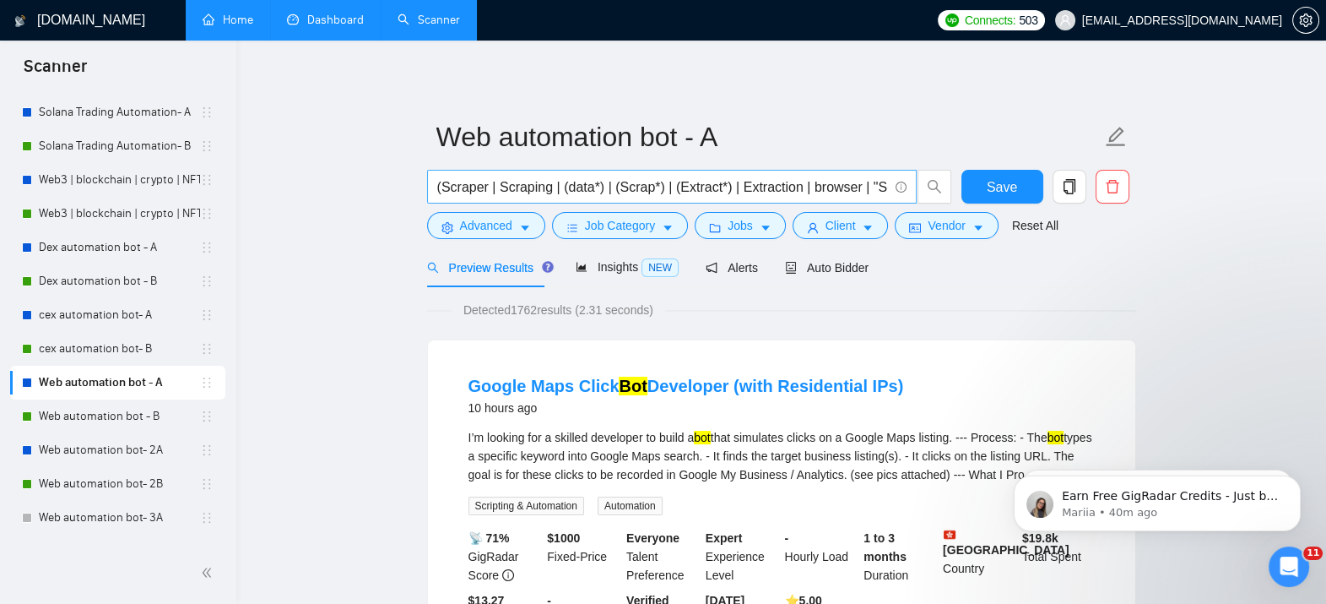
click at [639, 181] on input "(Scraper | Scraping | (data*) | (Scrap*) | (Extract*) | Extraction | browser | …" at bounding box center [662, 186] width 451 height 21
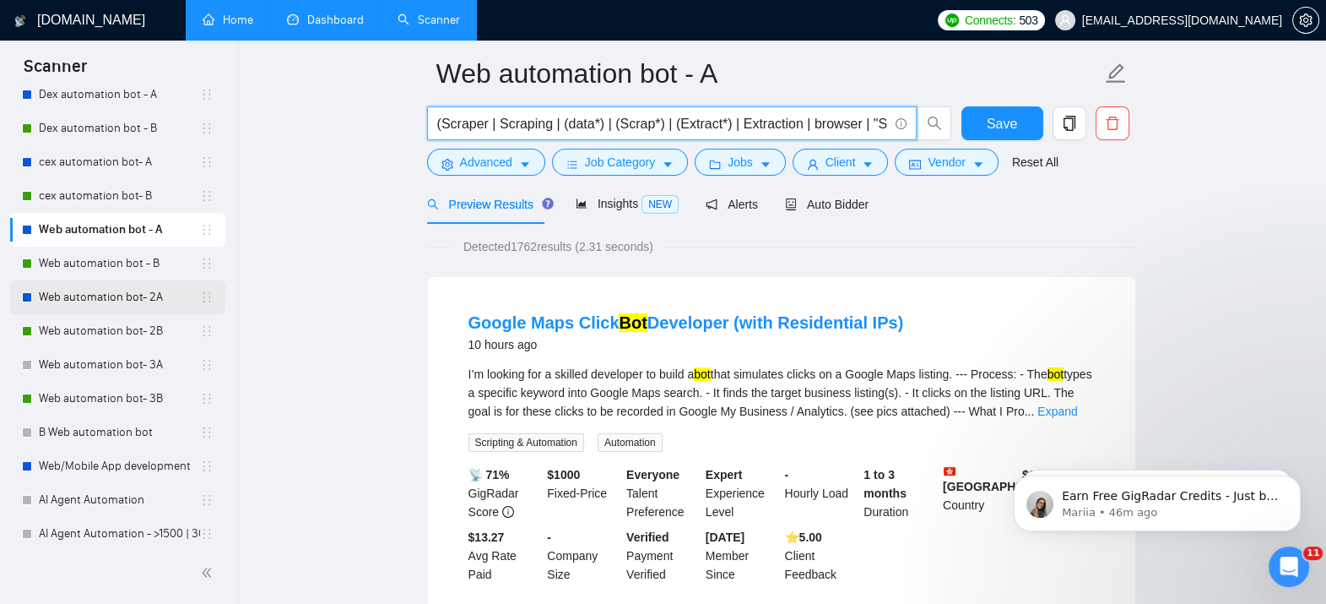
scroll to position [414, 0]
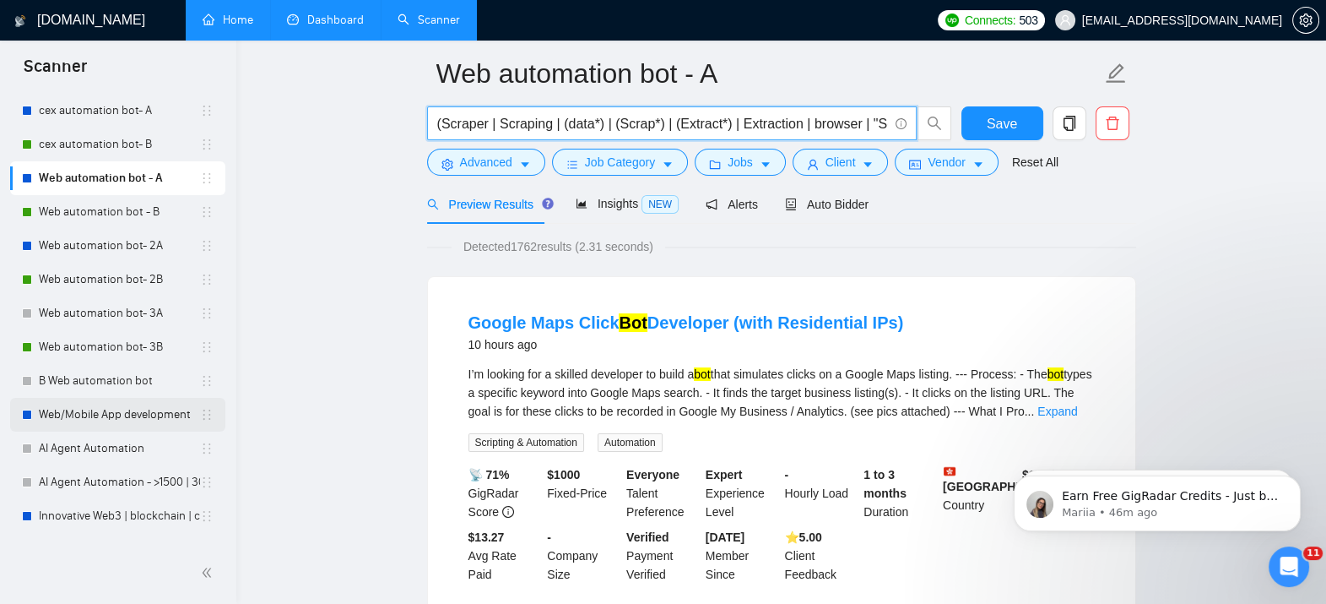
click at [127, 409] on link "Web/Mobile App development" at bounding box center [119, 415] width 161 height 34
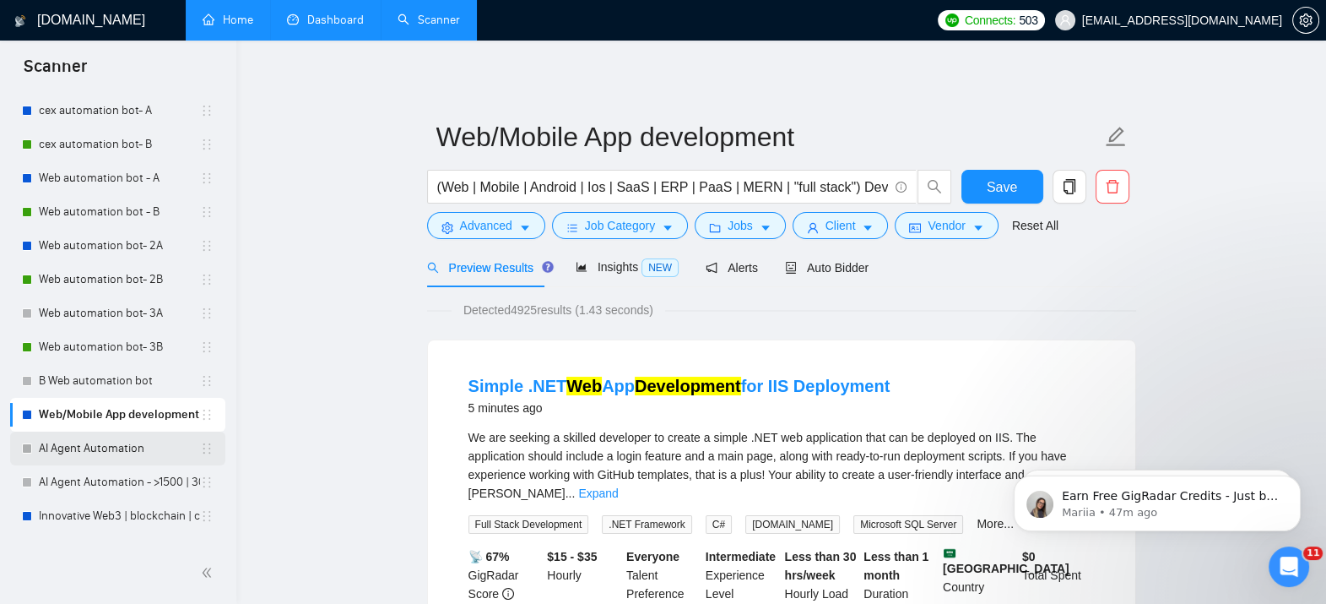
click at [110, 450] on link "AI Agent Automation" at bounding box center [119, 448] width 161 height 34
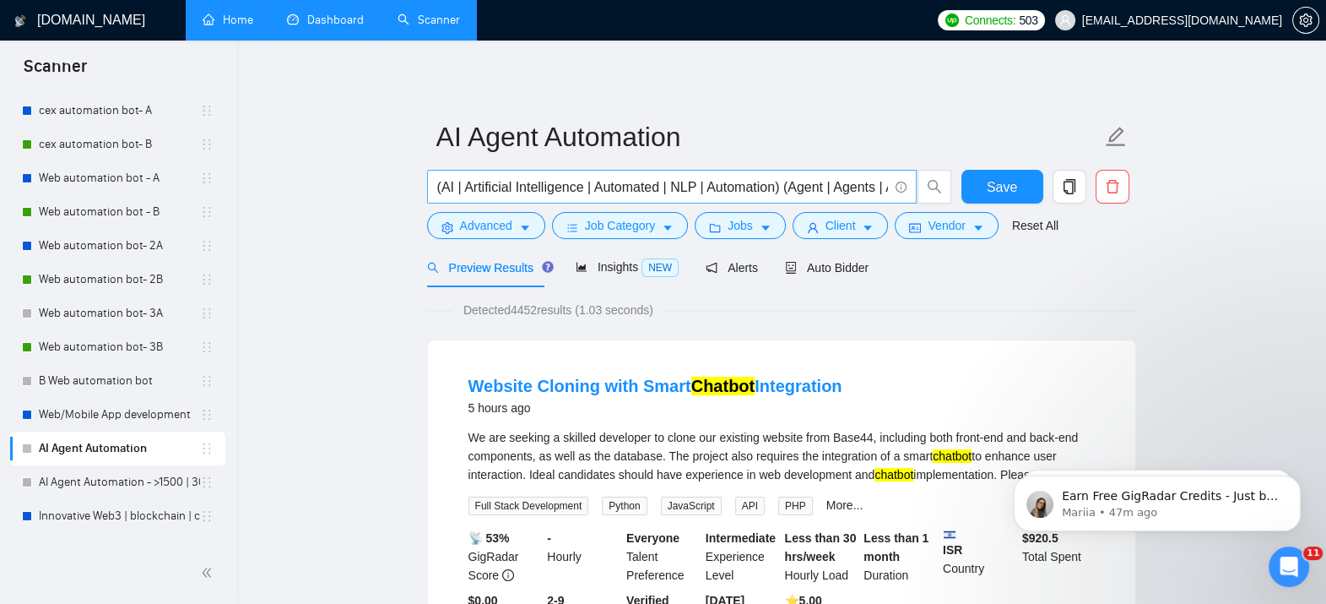
click at [667, 179] on input "(AI | Artificial Intelligence | Automated | NLP | Automation) (Agent | Agents |…" at bounding box center [662, 186] width 451 height 21
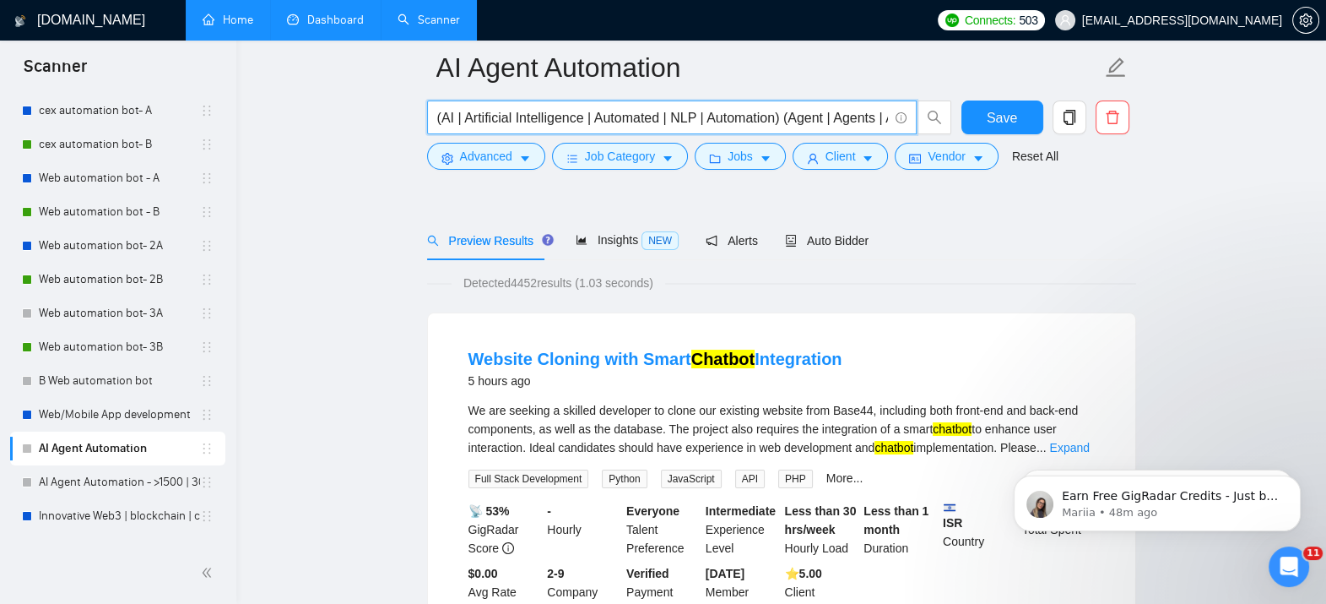
scroll to position [119, 0]
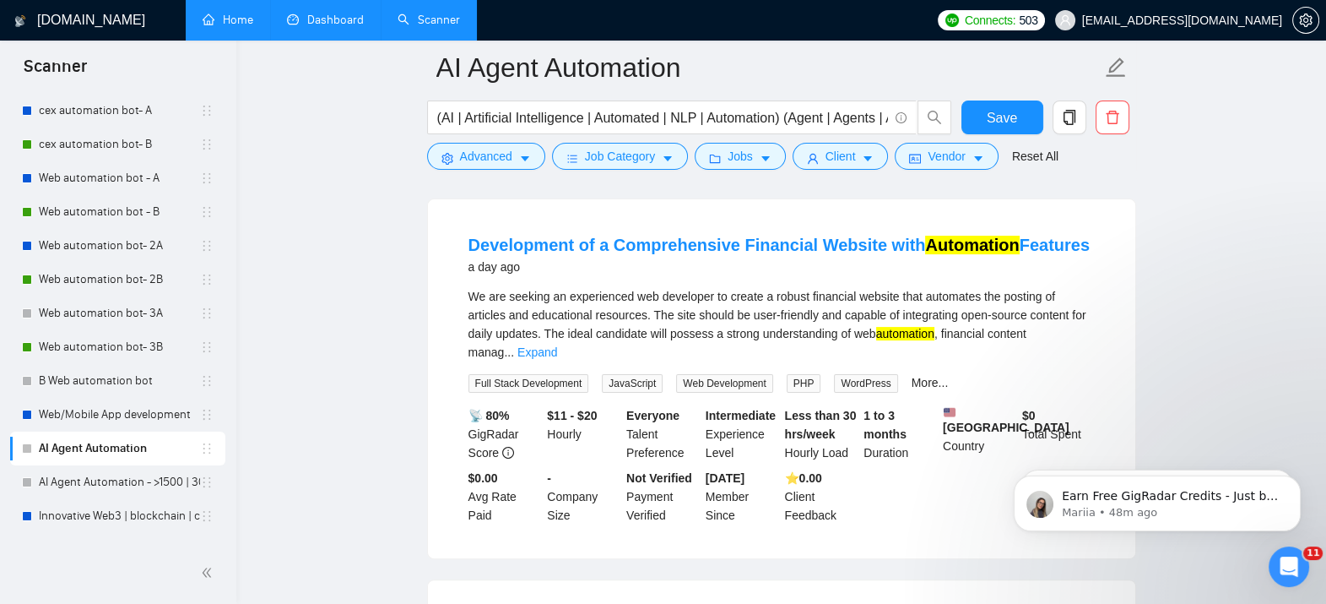
scroll to position [499, 0]
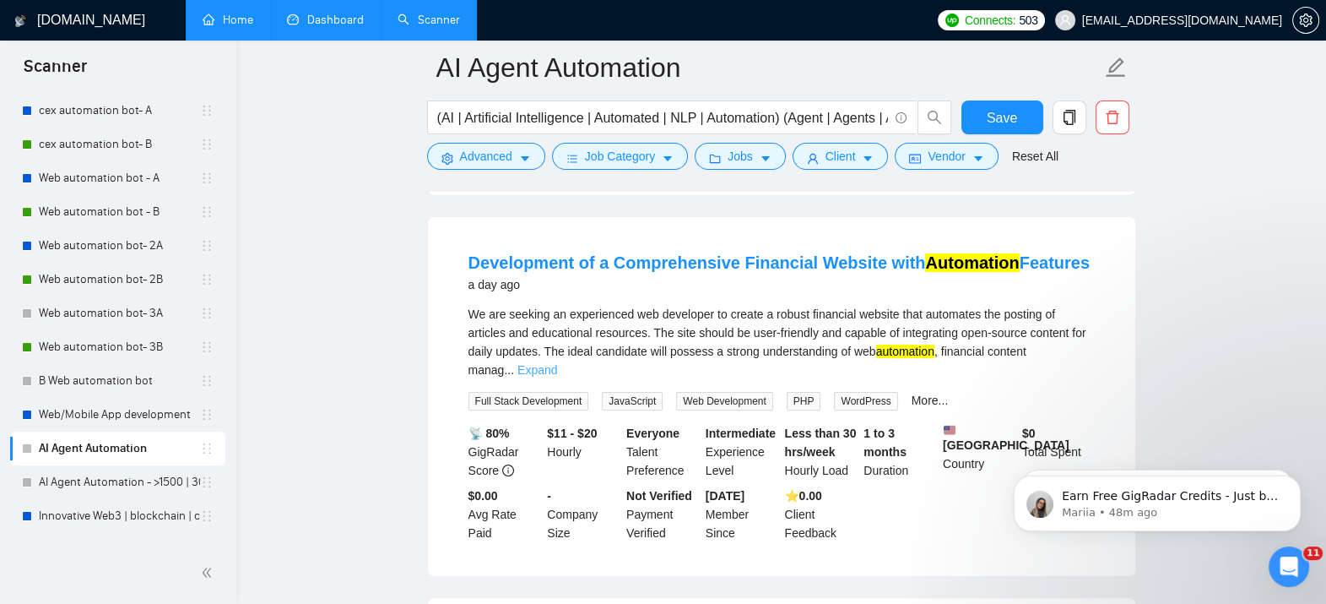
click at [557, 363] on link "Expand" at bounding box center [537, 370] width 40 height 14
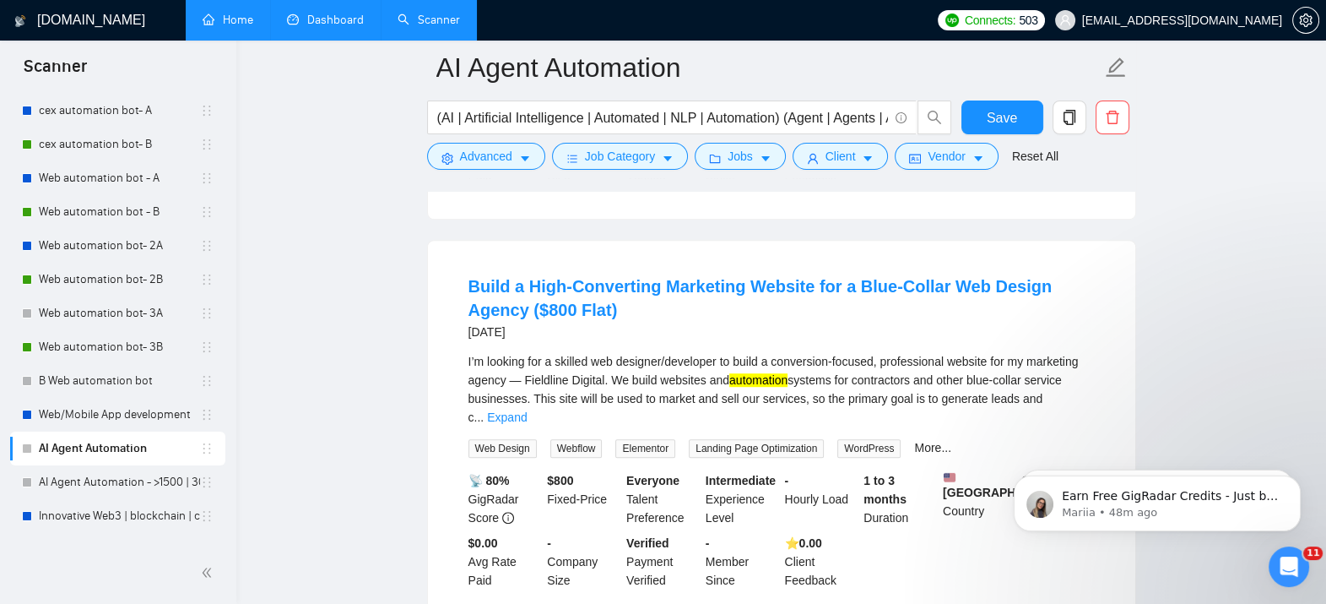
scroll to position [1273, 0]
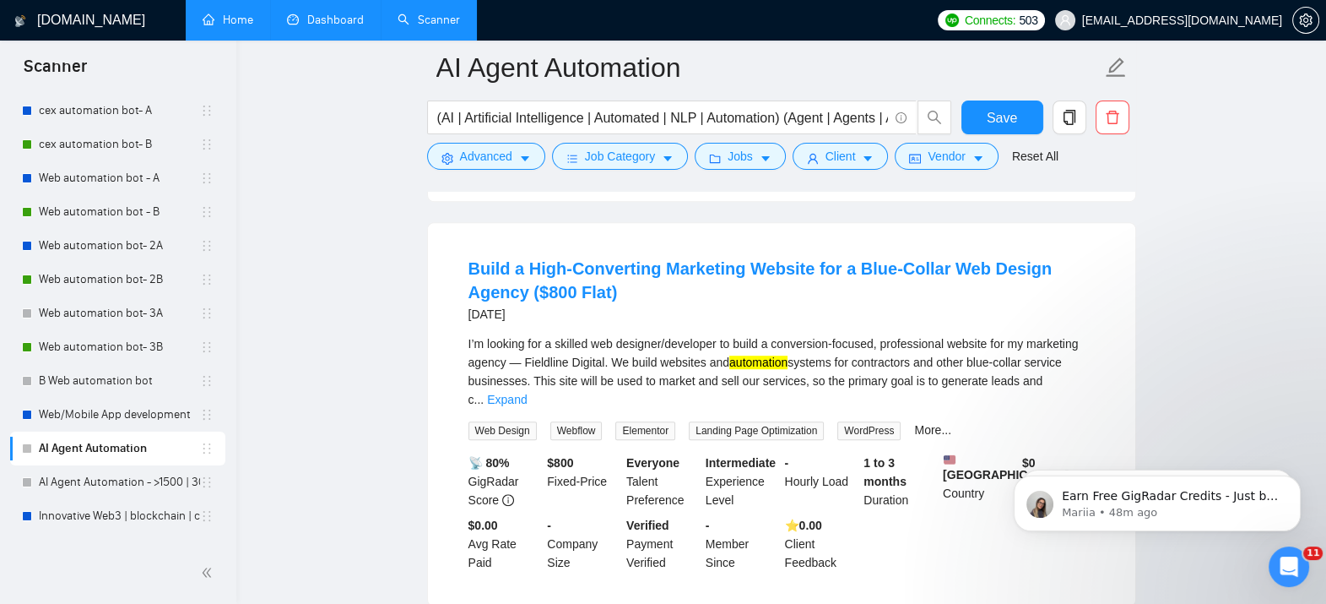
click at [1076, 355] on div "I’m looking for a skilled web designer/developer to build a conversion-focused,…" at bounding box center [781, 371] width 626 height 74
click at [527, 392] on link "Expand" at bounding box center [507, 399] width 40 height 14
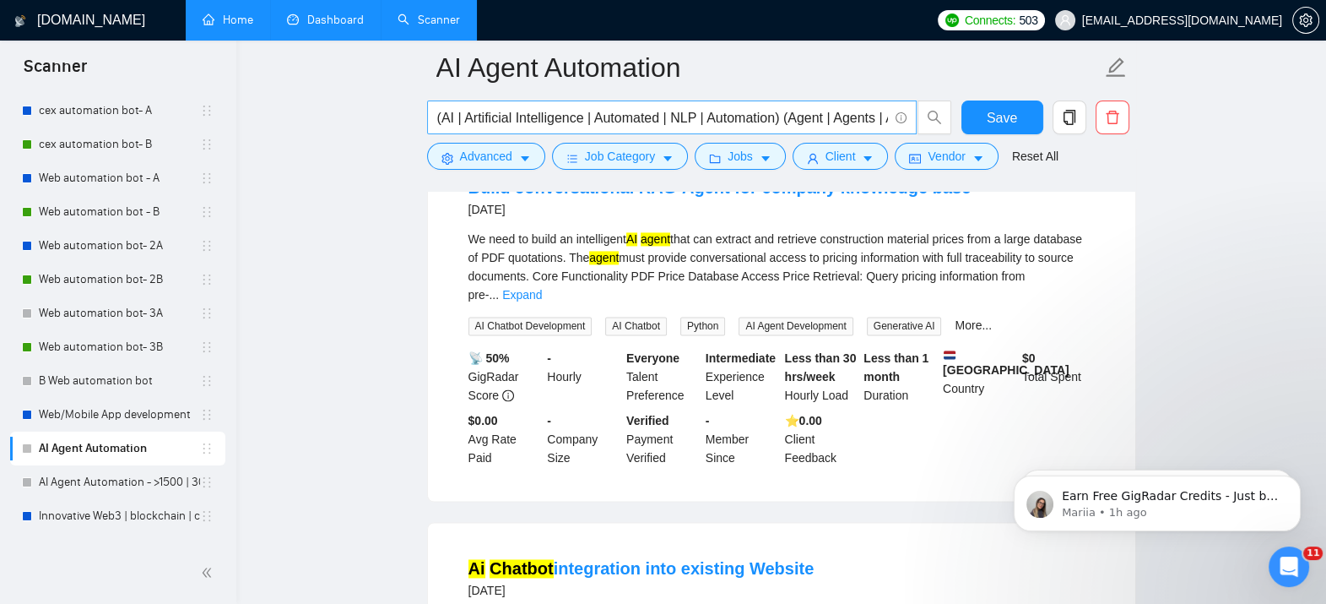
scroll to position [3207, 0]
